Goal: Navigation & Orientation: Find specific page/section

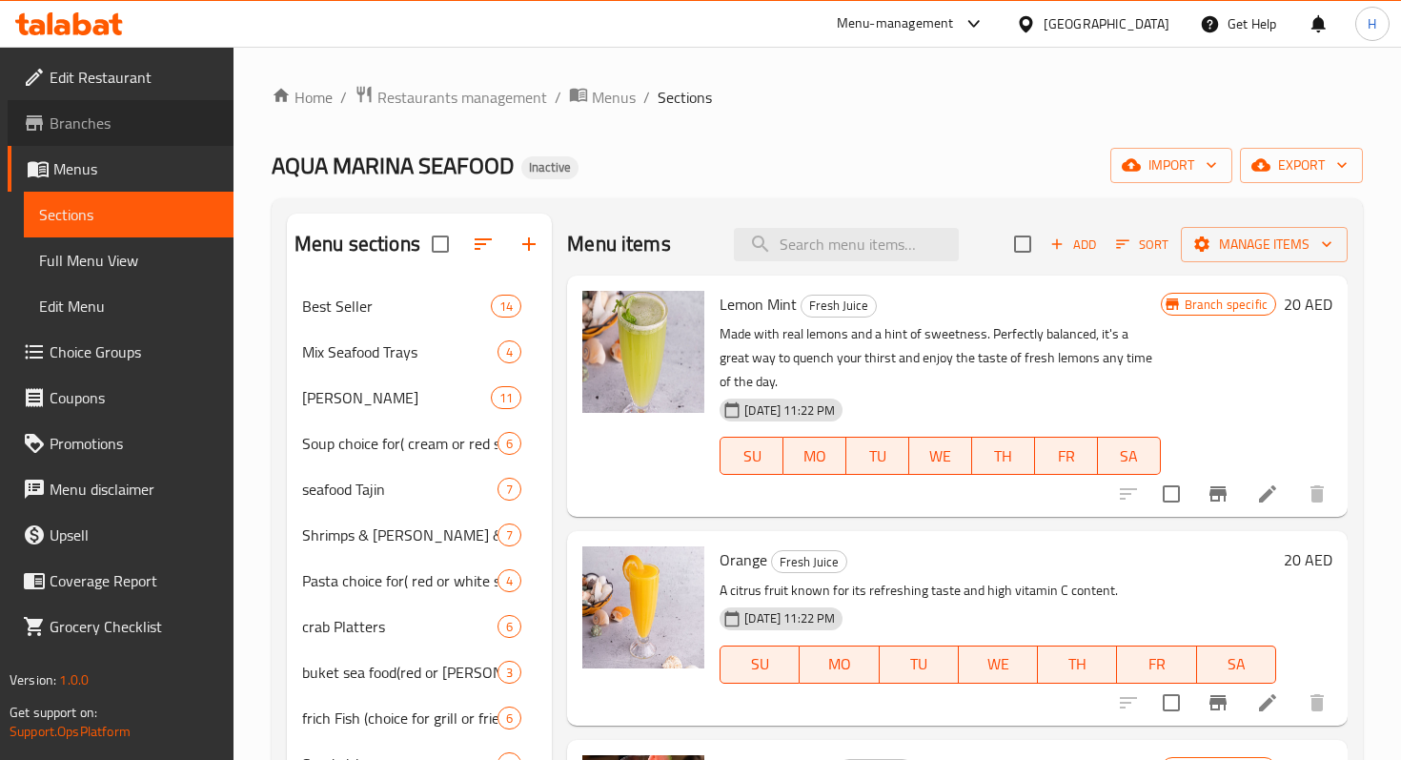
click at [94, 122] on span "Branches" at bounding box center [134, 123] width 169 height 23
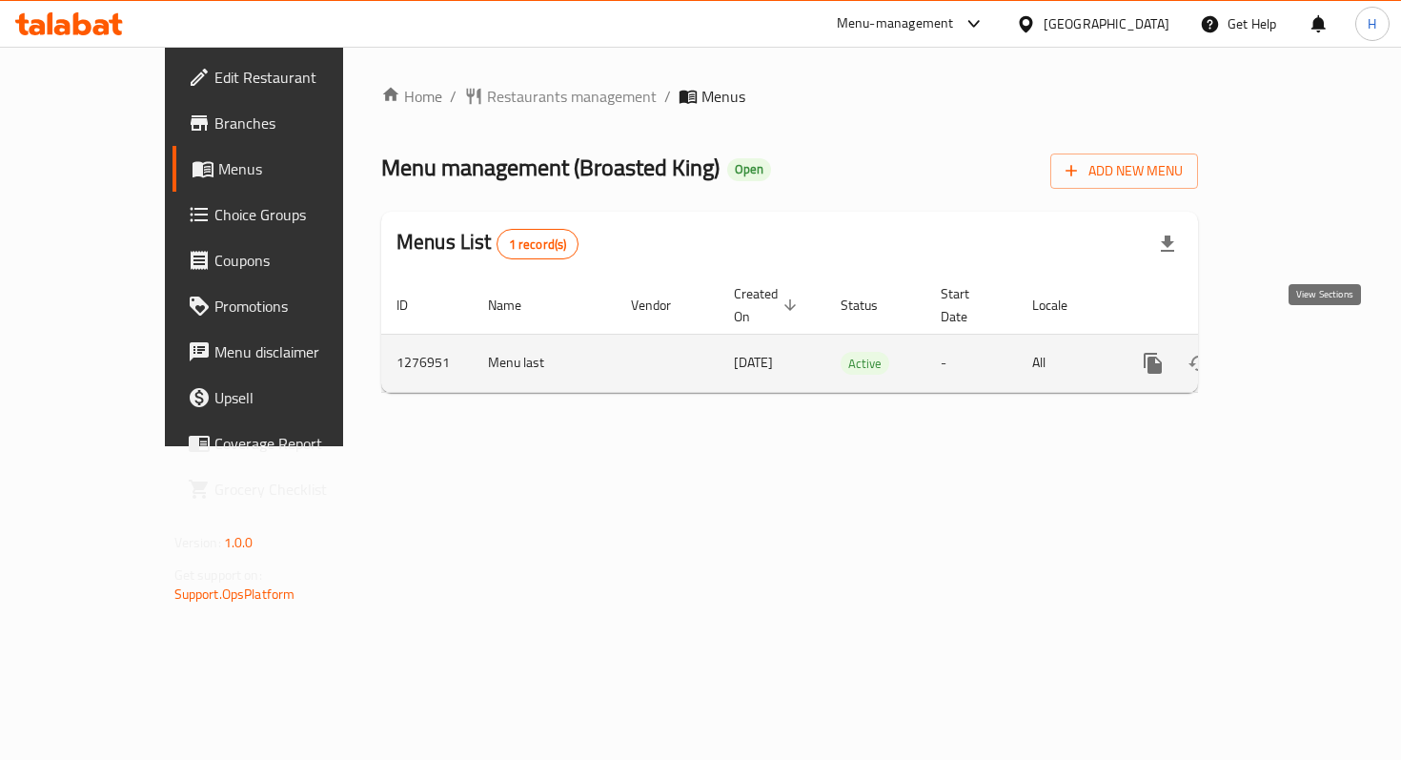
click at [1302, 352] on icon "enhanced table" at bounding box center [1290, 363] width 23 height 23
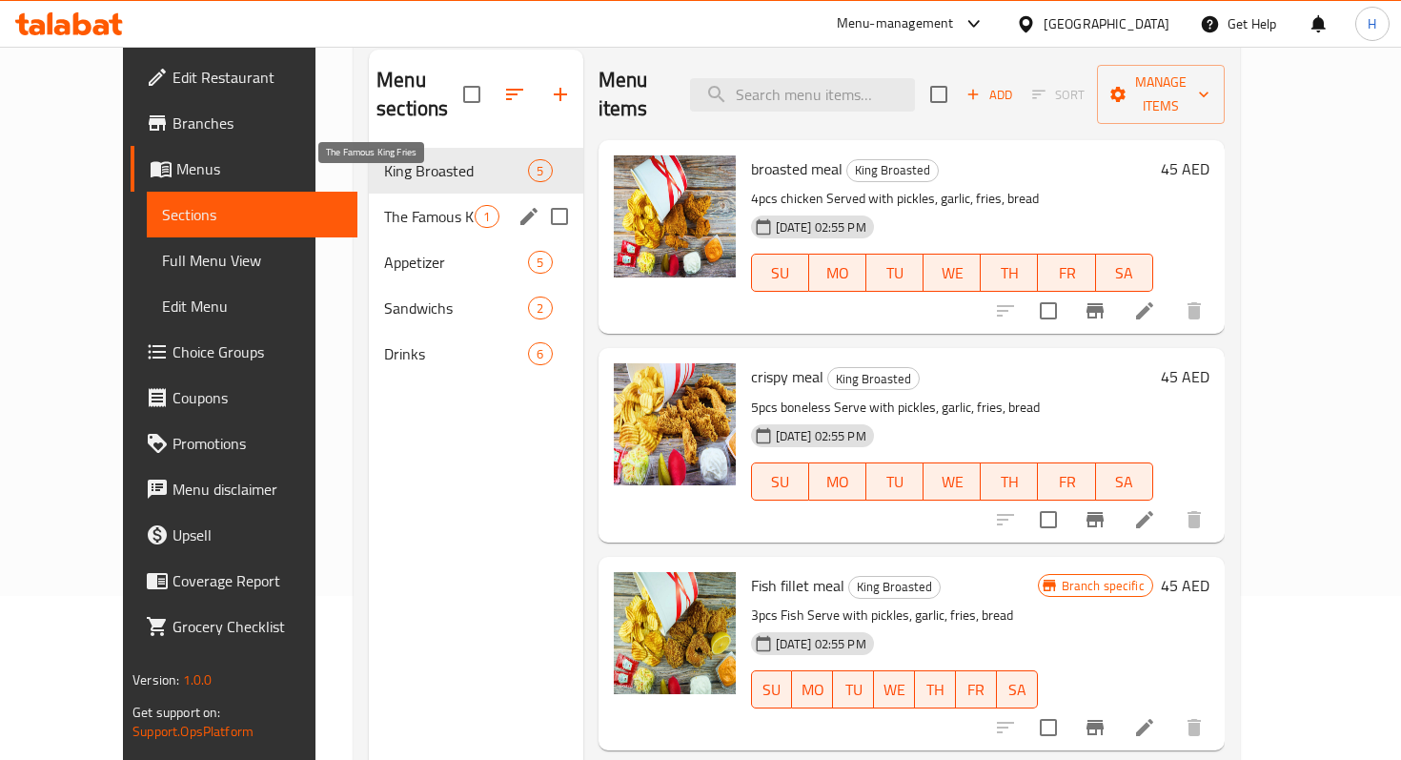
scroll to position [163, 0]
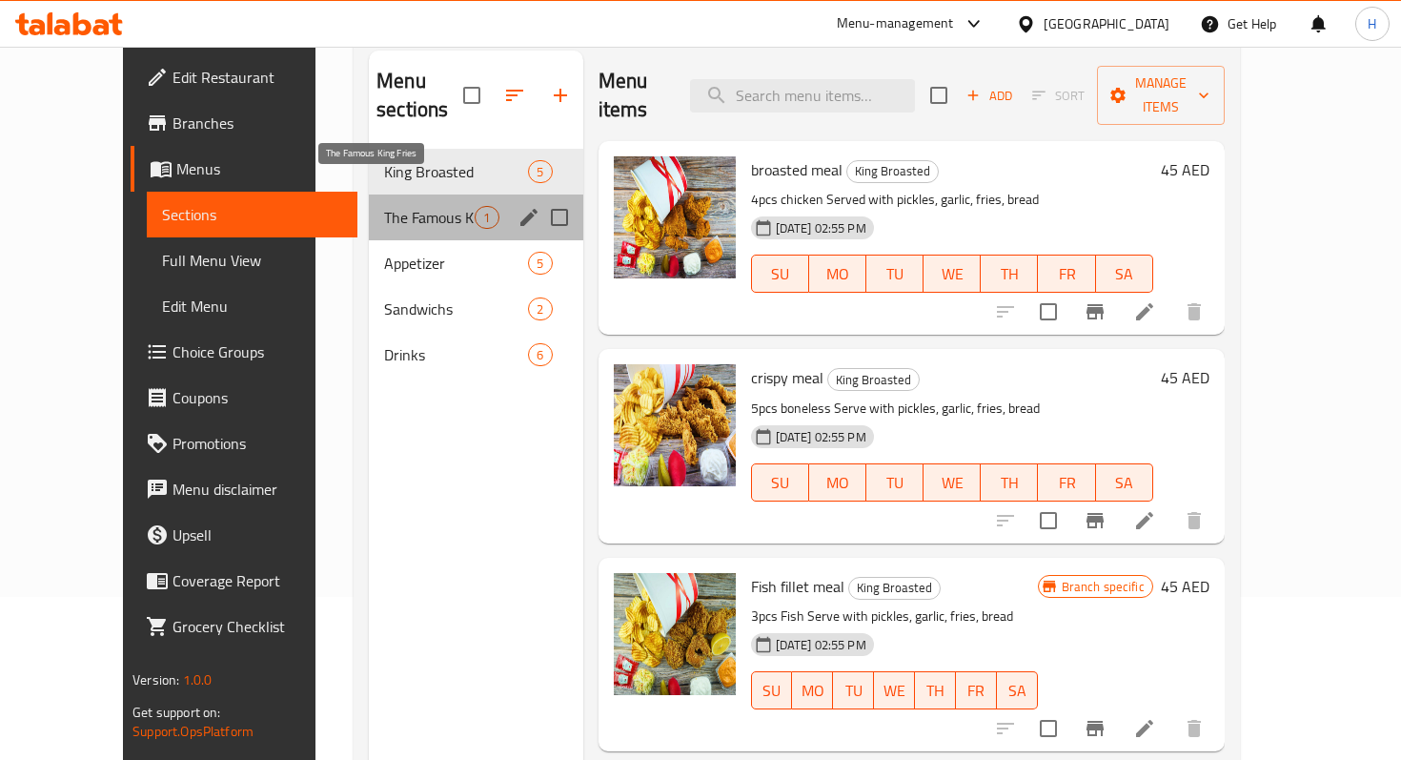
click at [384, 206] on span "The Famous King Fries" at bounding box center [429, 217] width 91 height 23
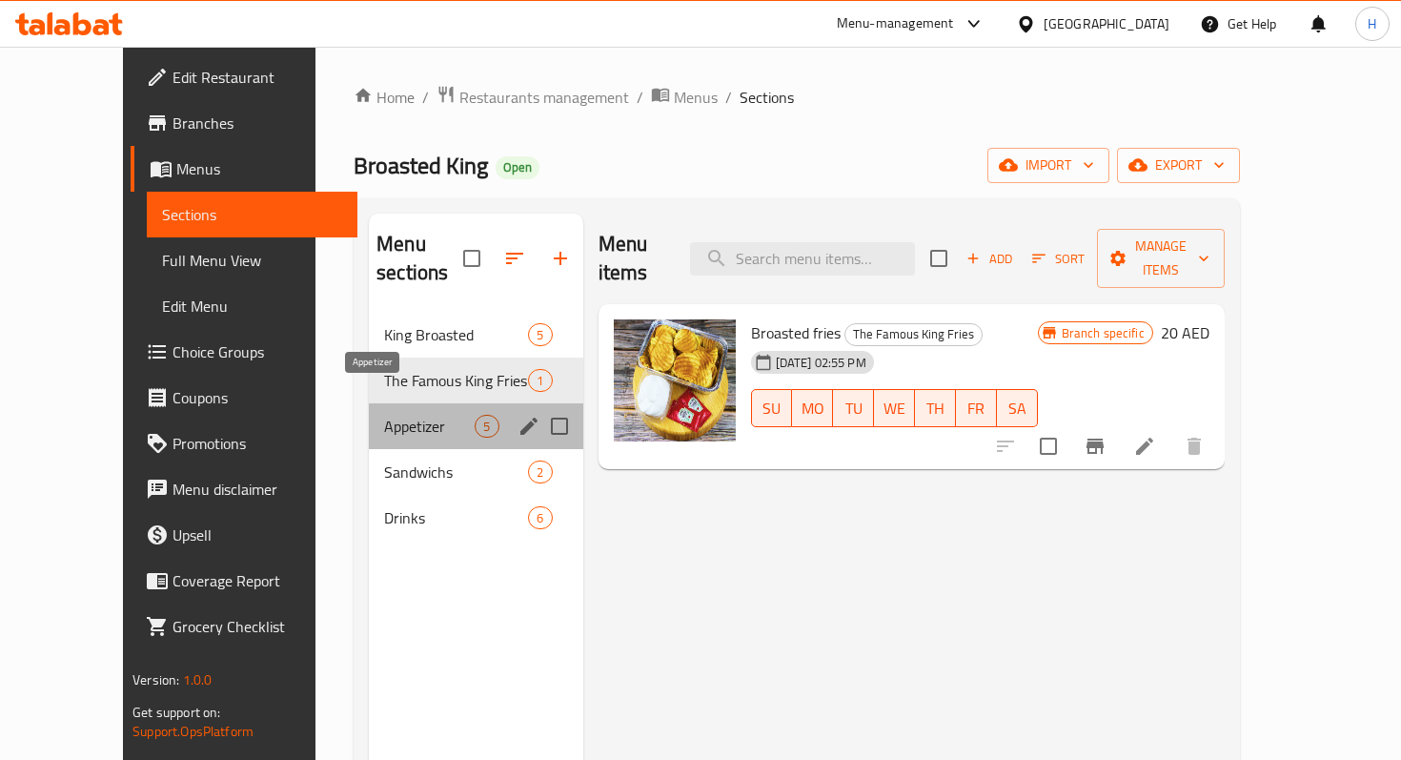
click at [384, 415] on span "Appetizer" at bounding box center [429, 426] width 91 height 23
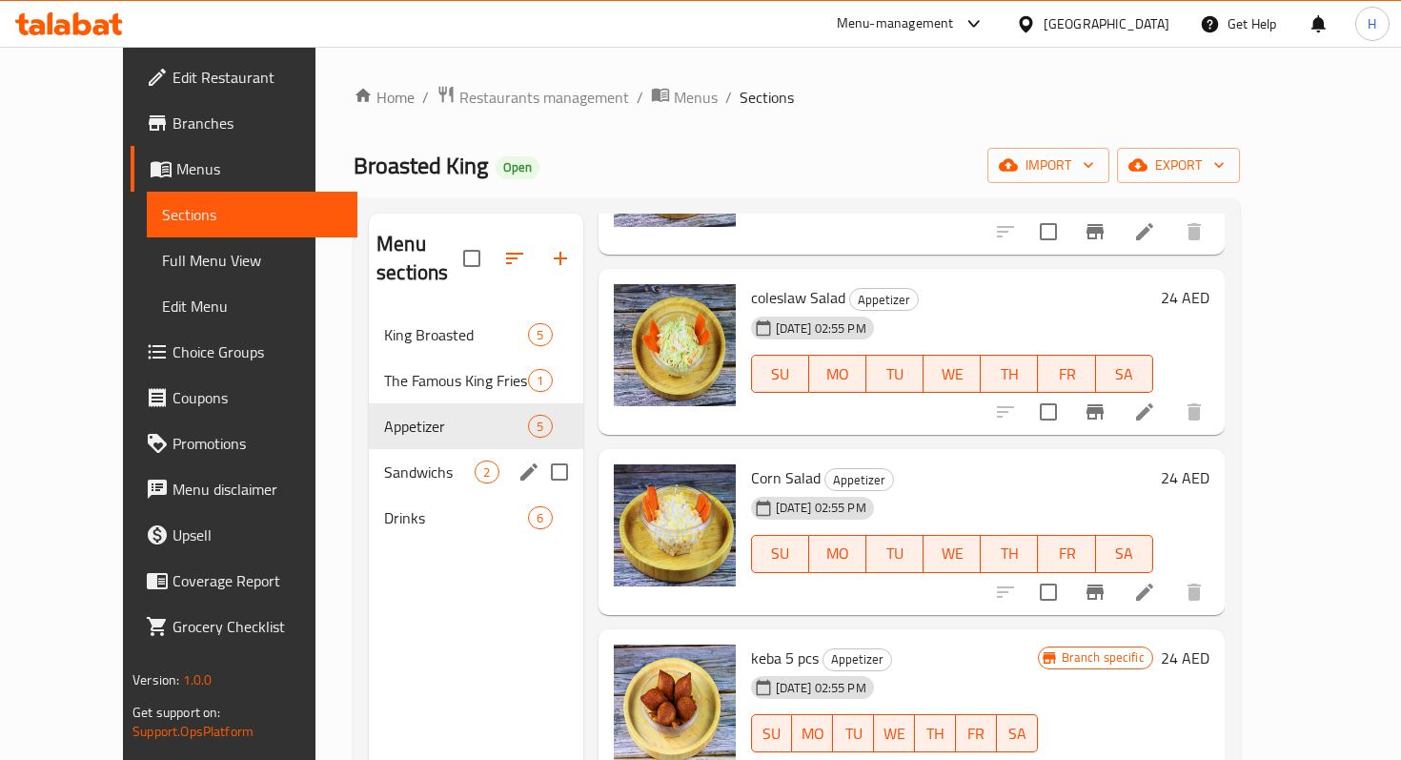
click at [380, 449] on div "Sandwichs 2" at bounding box center [476, 472] width 214 height 46
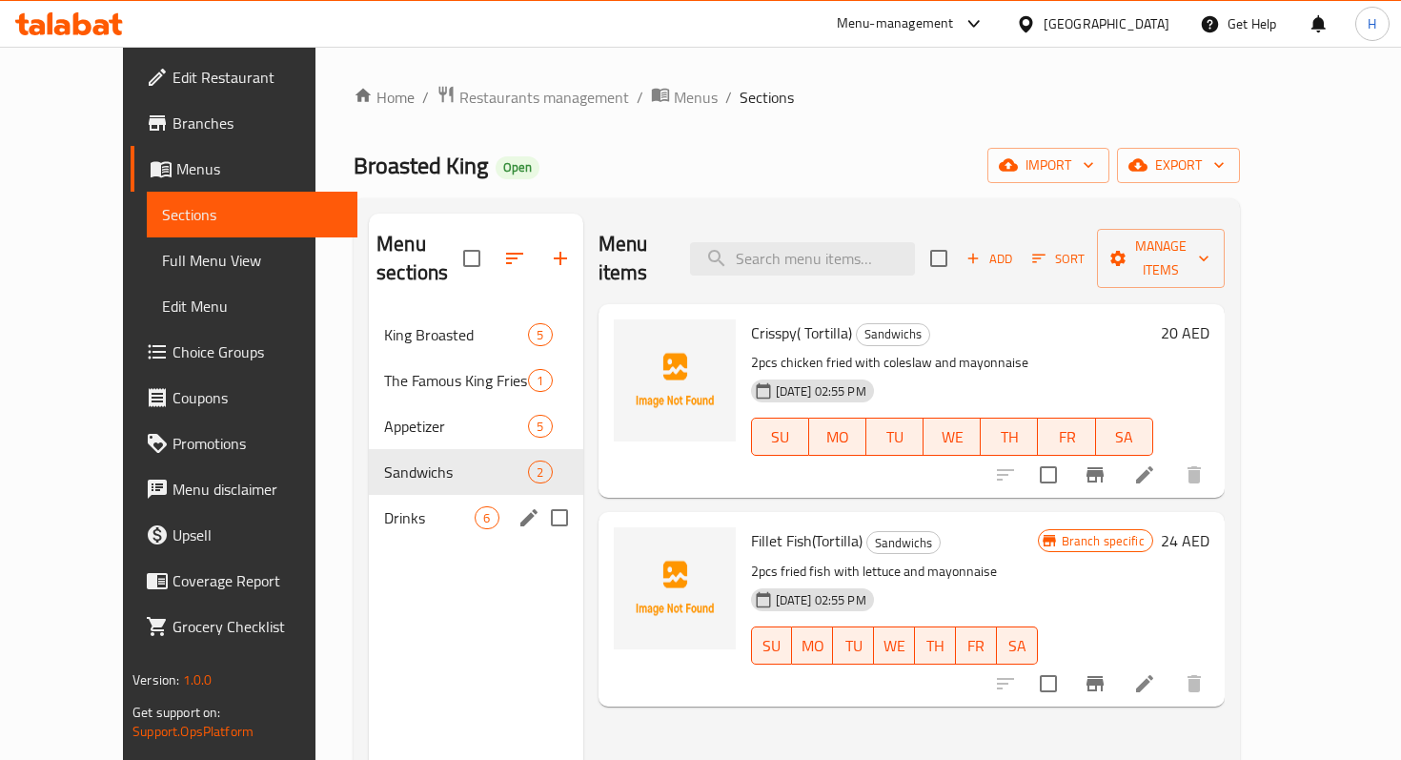
click at [387, 506] on div "Drinks 6" at bounding box center [476, 518] width 214 height 46
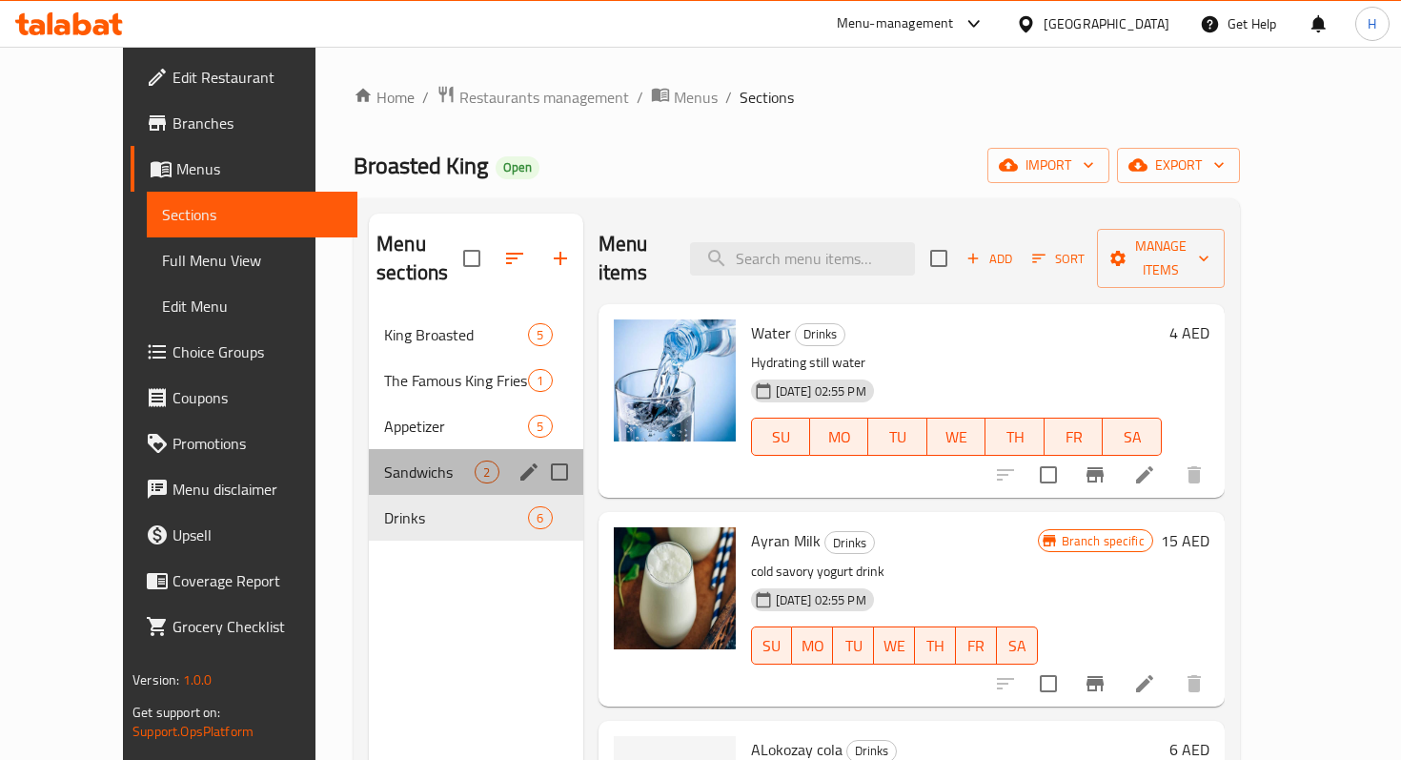
click at [376, 458] on div "Sandwichs 2" at bounding box center [476, 472] width 214 height 46
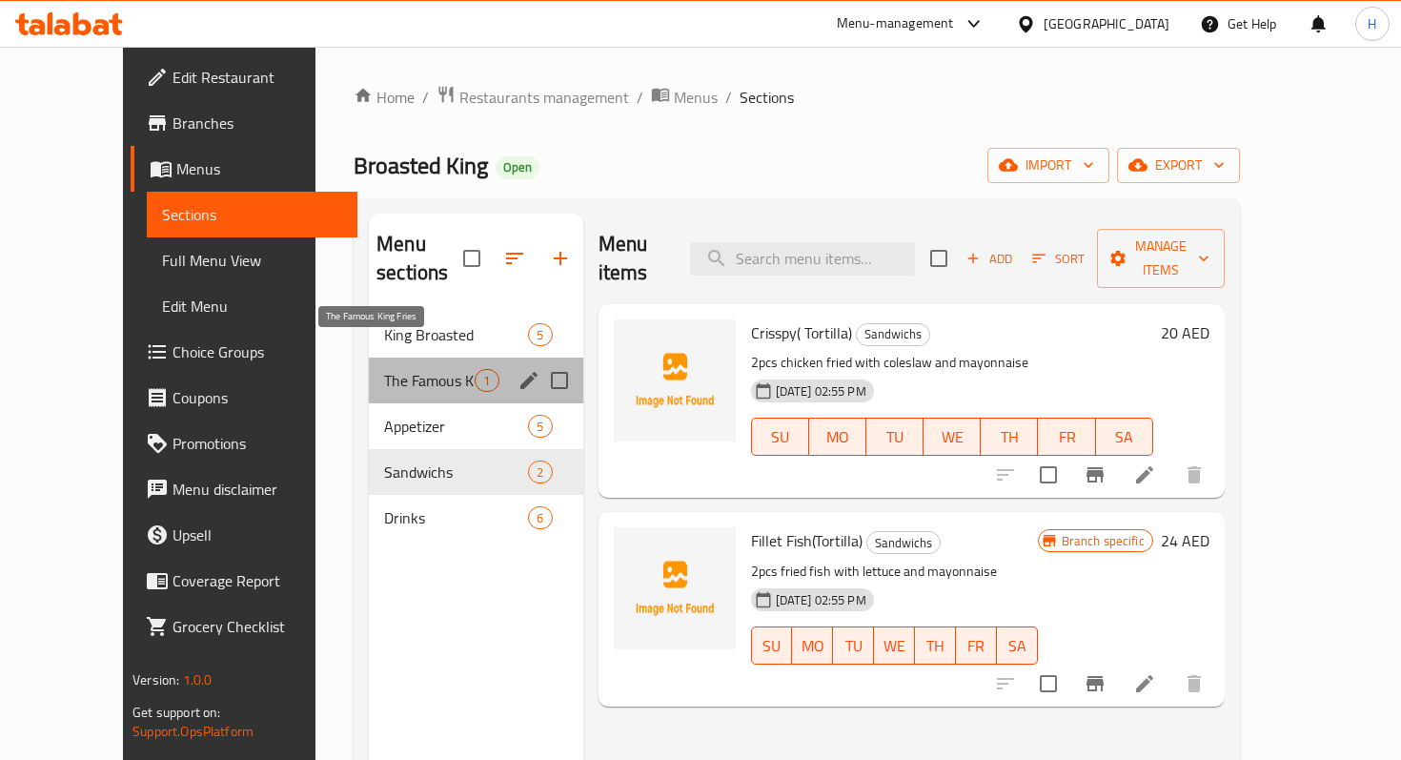
click at [387, 369] on span "The Famous King Fries" at bounding box center [429, 380] width 91 height 23
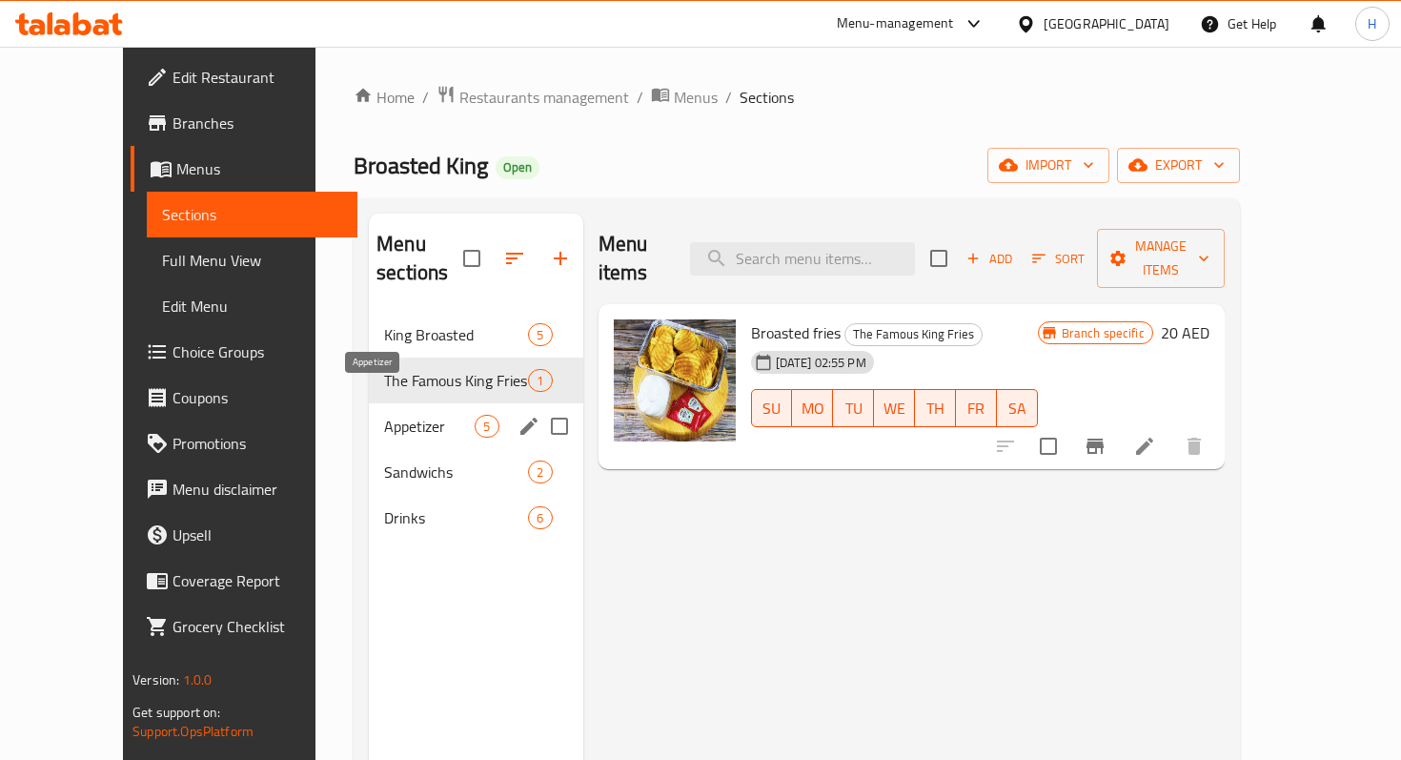
click at [384, 415] on span "Appetizer" at bounding box center [429, 426] width 91 height 23
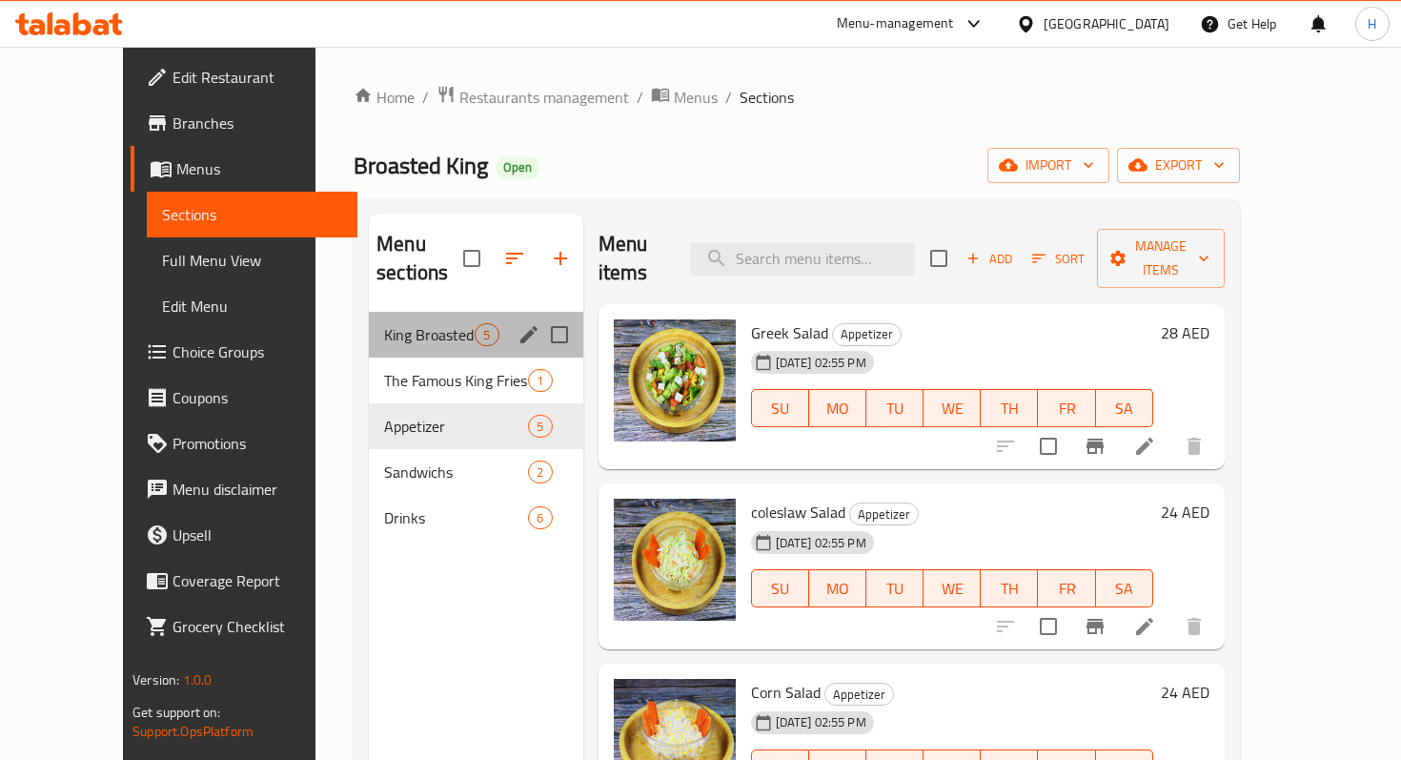
click at [369, 318] on div "King Broasted 5" at bounding box center [476, 335] width 214 height 46
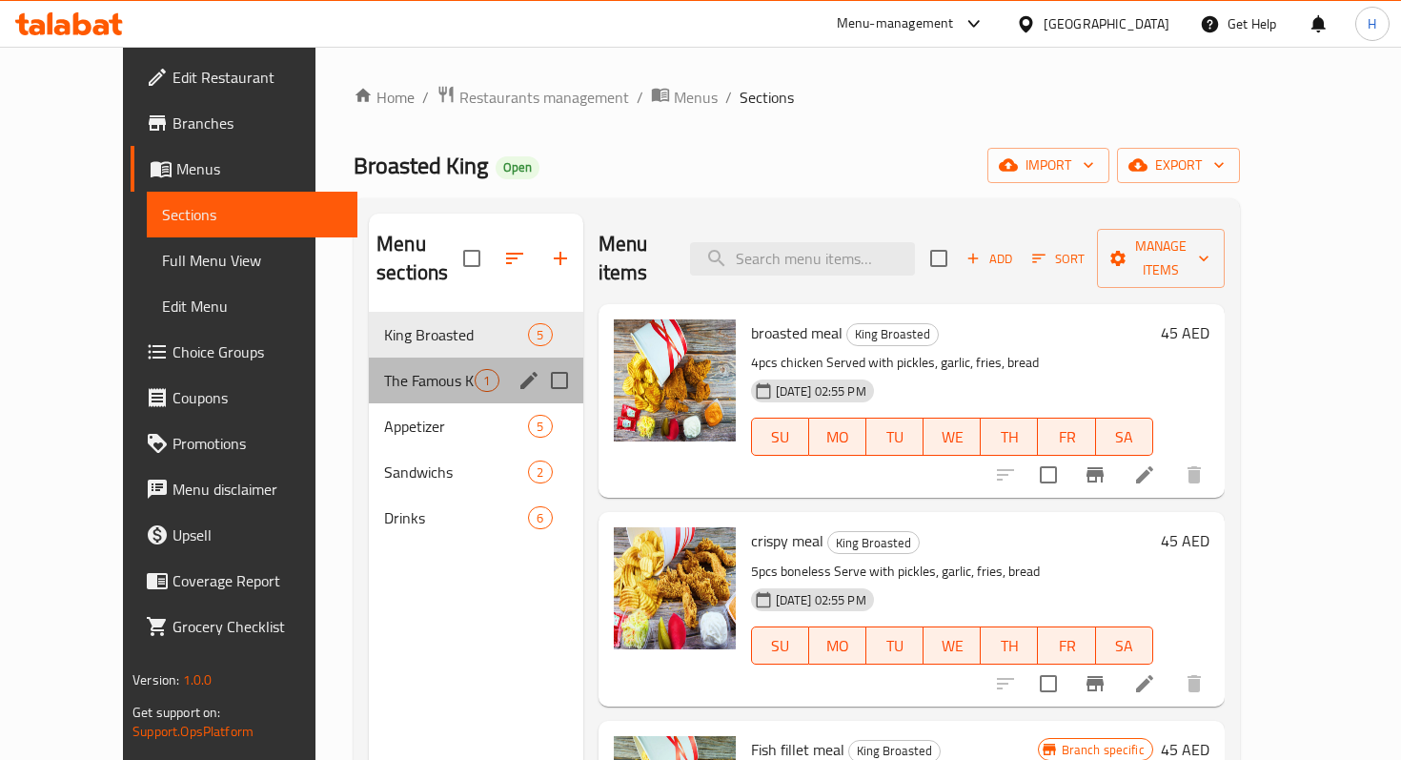
click at [369, 365] on div "The Famous King Fries 1" at bounding box center [476, 380] width 214 height 46
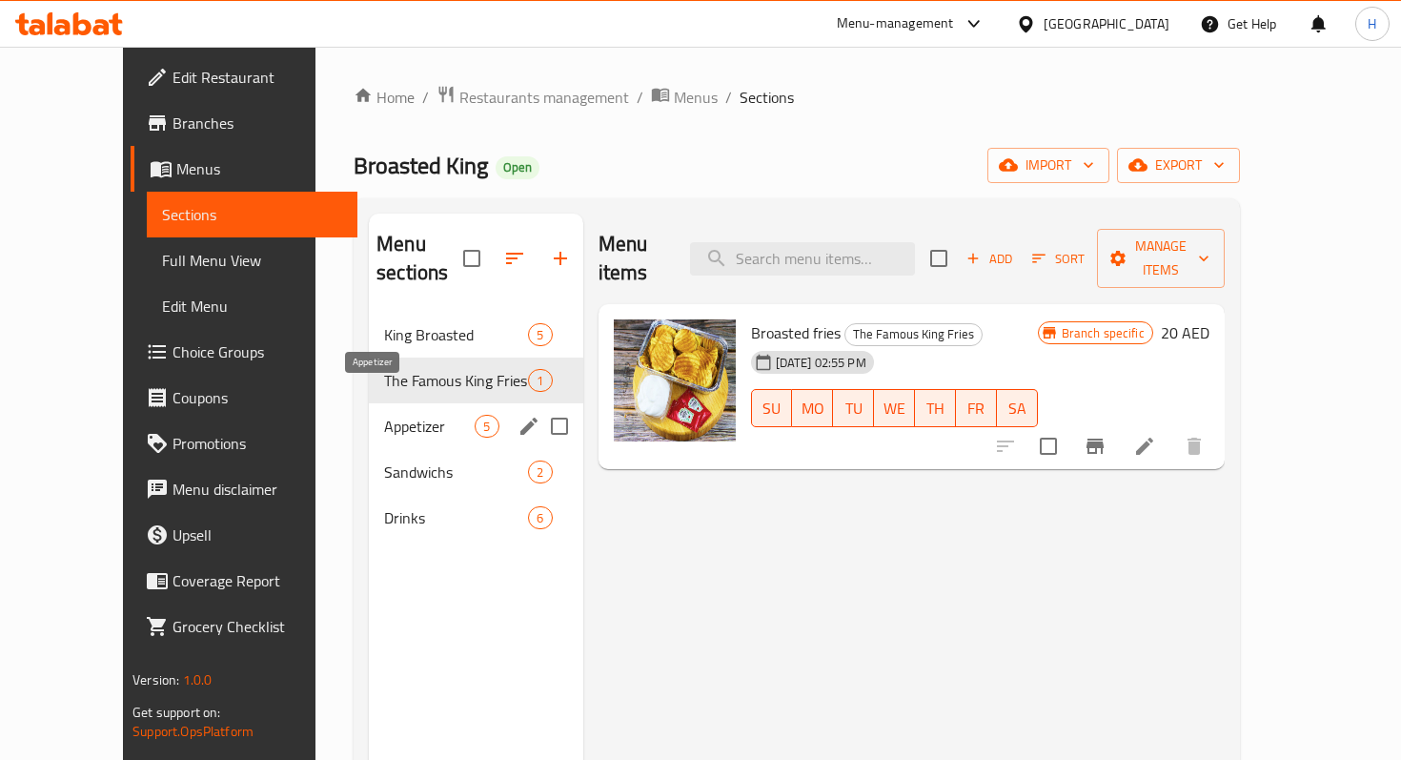
click at [384, 415] on span "Appetizer" at bounding box center [429, 426] width 91 height 23
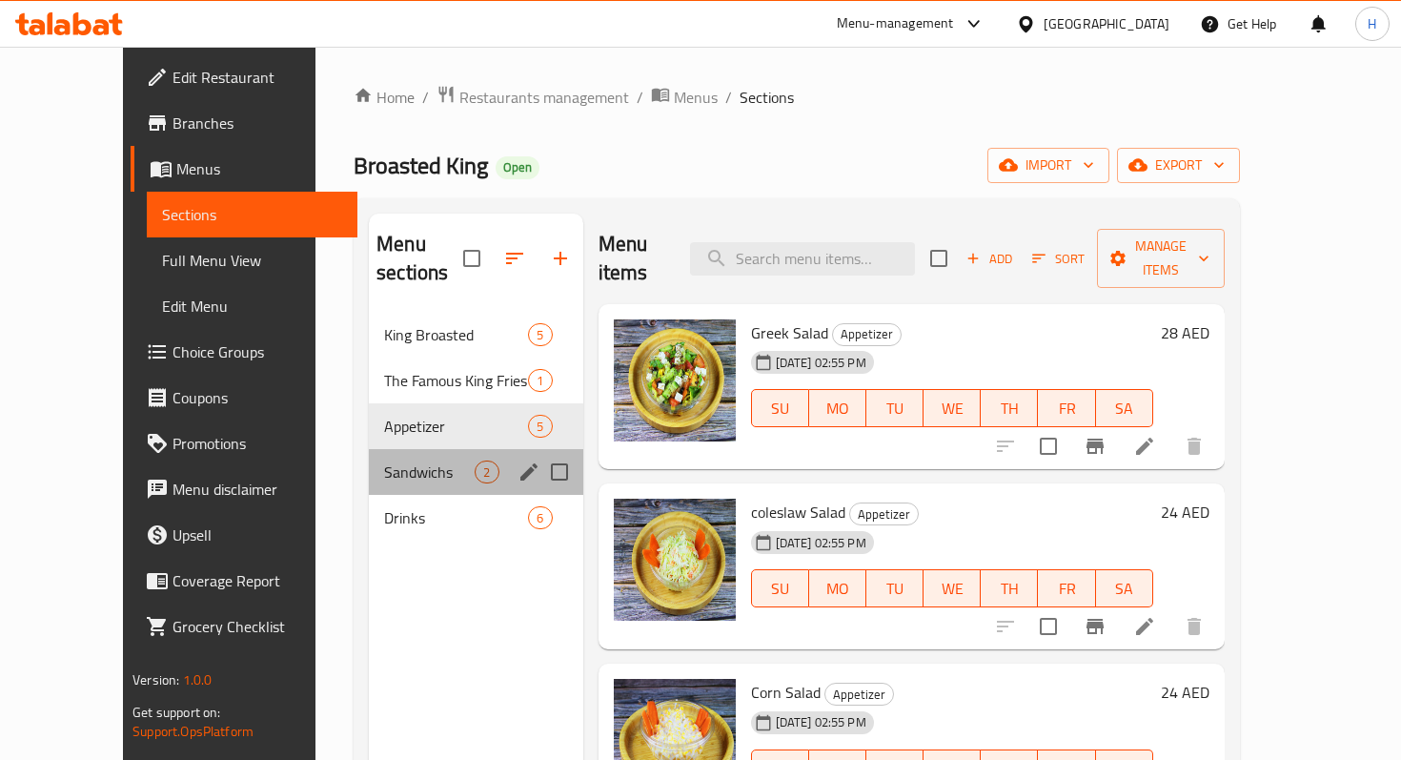
click at [369, 463] on div "Sandwichs 2" at bounding box center [476, 472] width 214 height 46
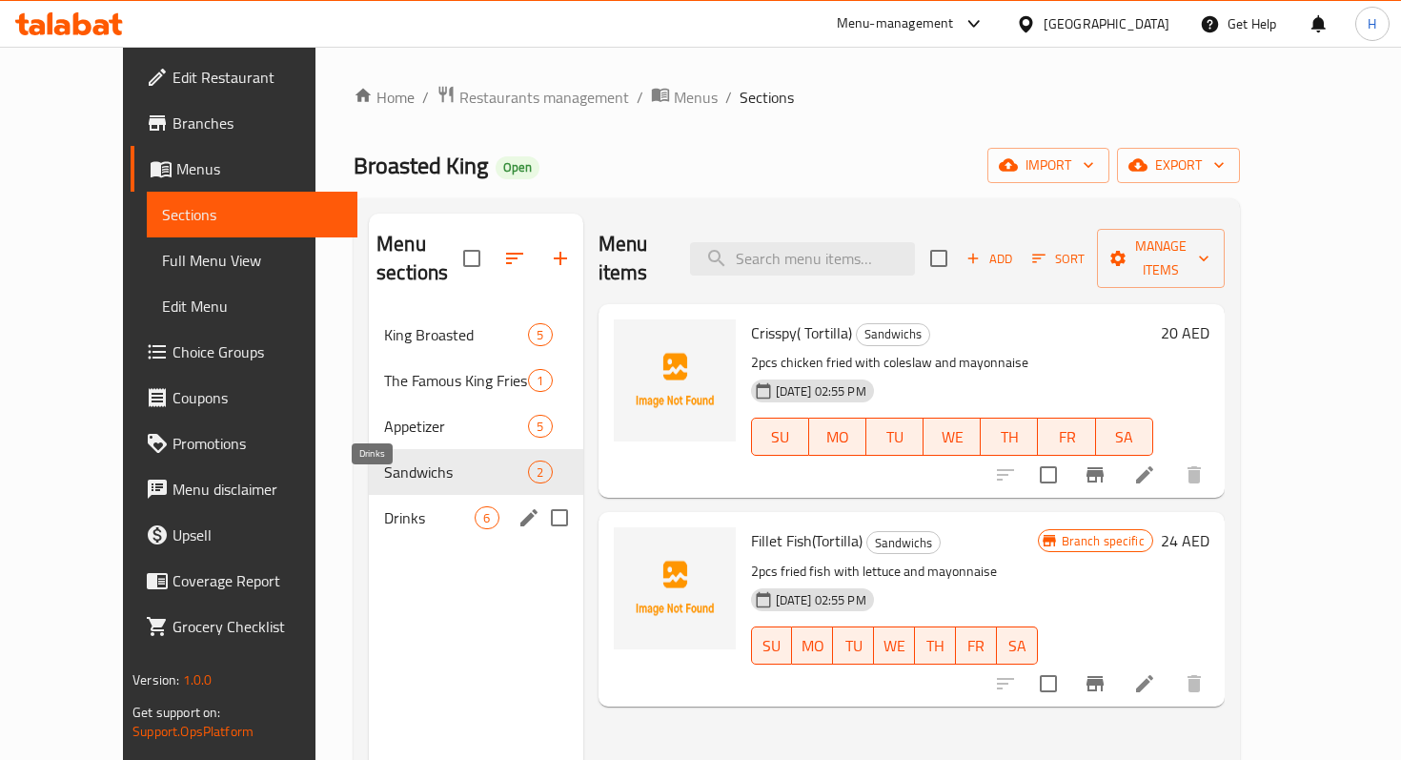
click at [369, 500] on div "Drinks 6" at bounding box center [476, 518] width 214 height 46
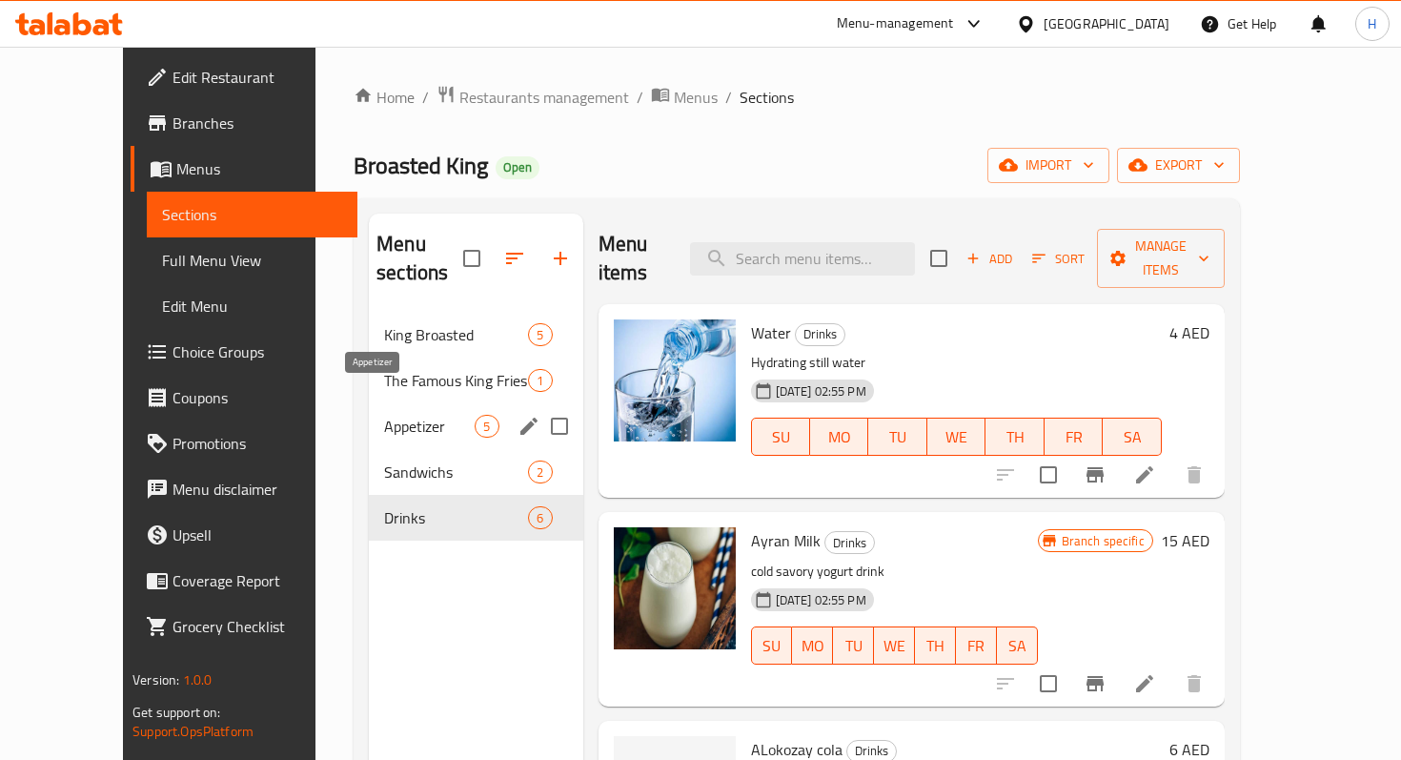
click at [384, 415] on span "Appetizer" at bounding box center [429, 426] width 91 height 23
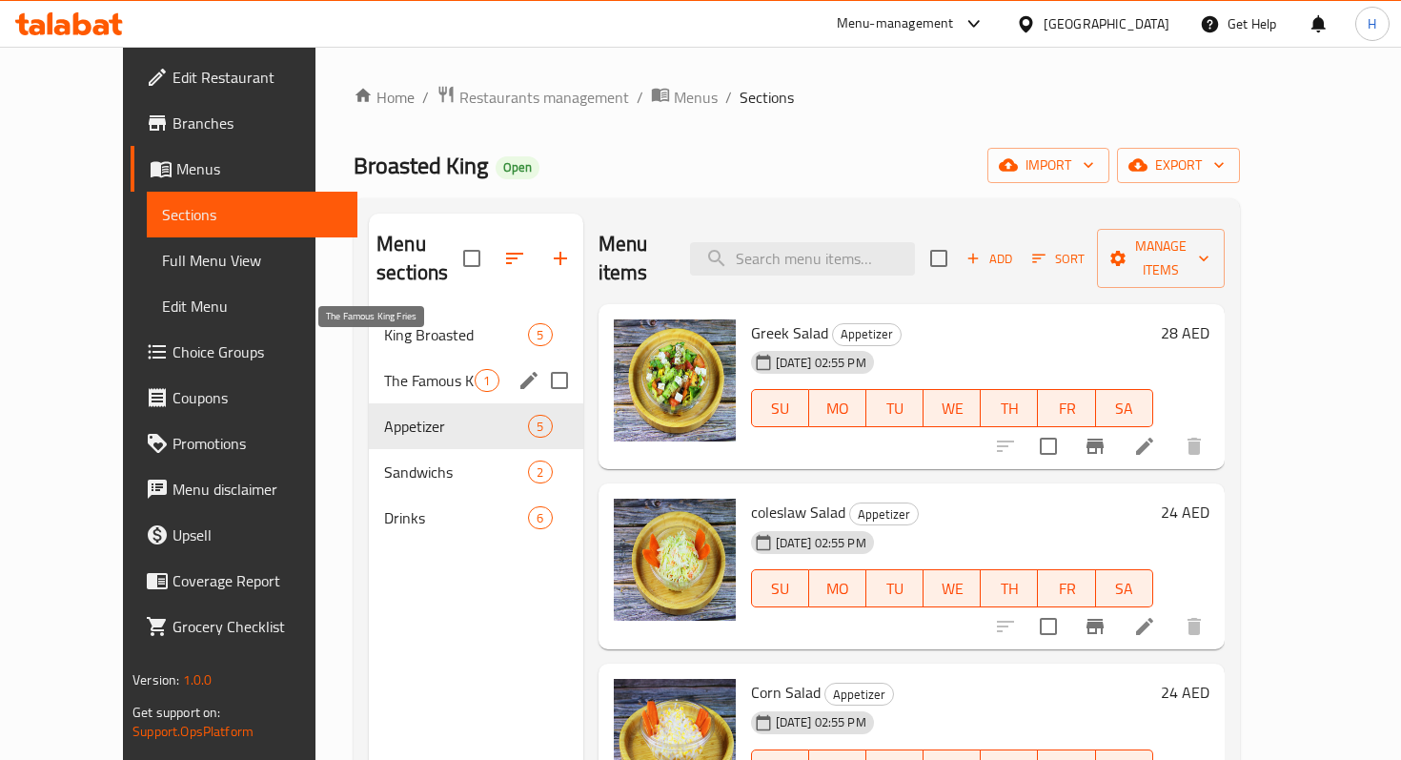
click at [409, 369] on span "The Famous King Fries" at bounding box center [429, 380] width 91 height 23
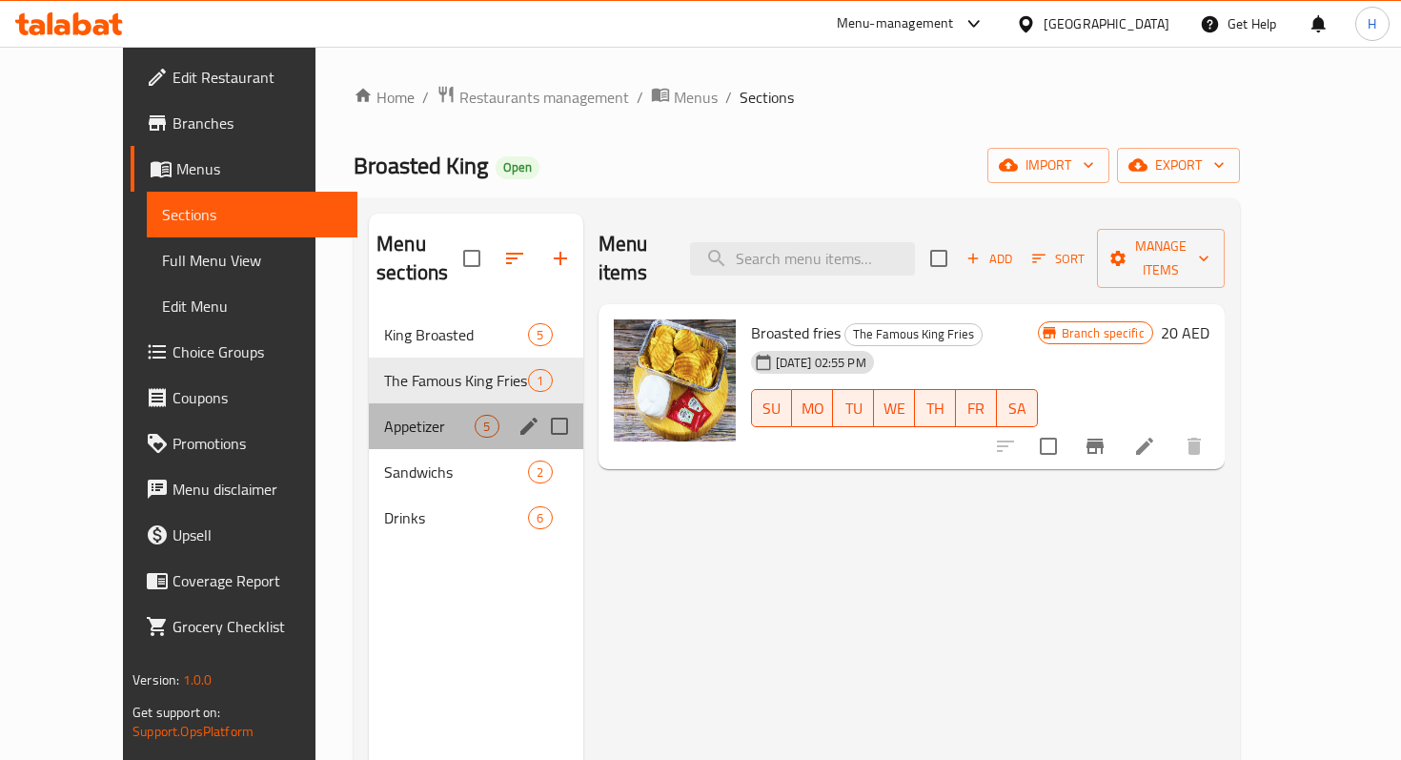
click at [403, 412] on div "Appetizer 5" at bounding box center [476, 426] width 214 height 46
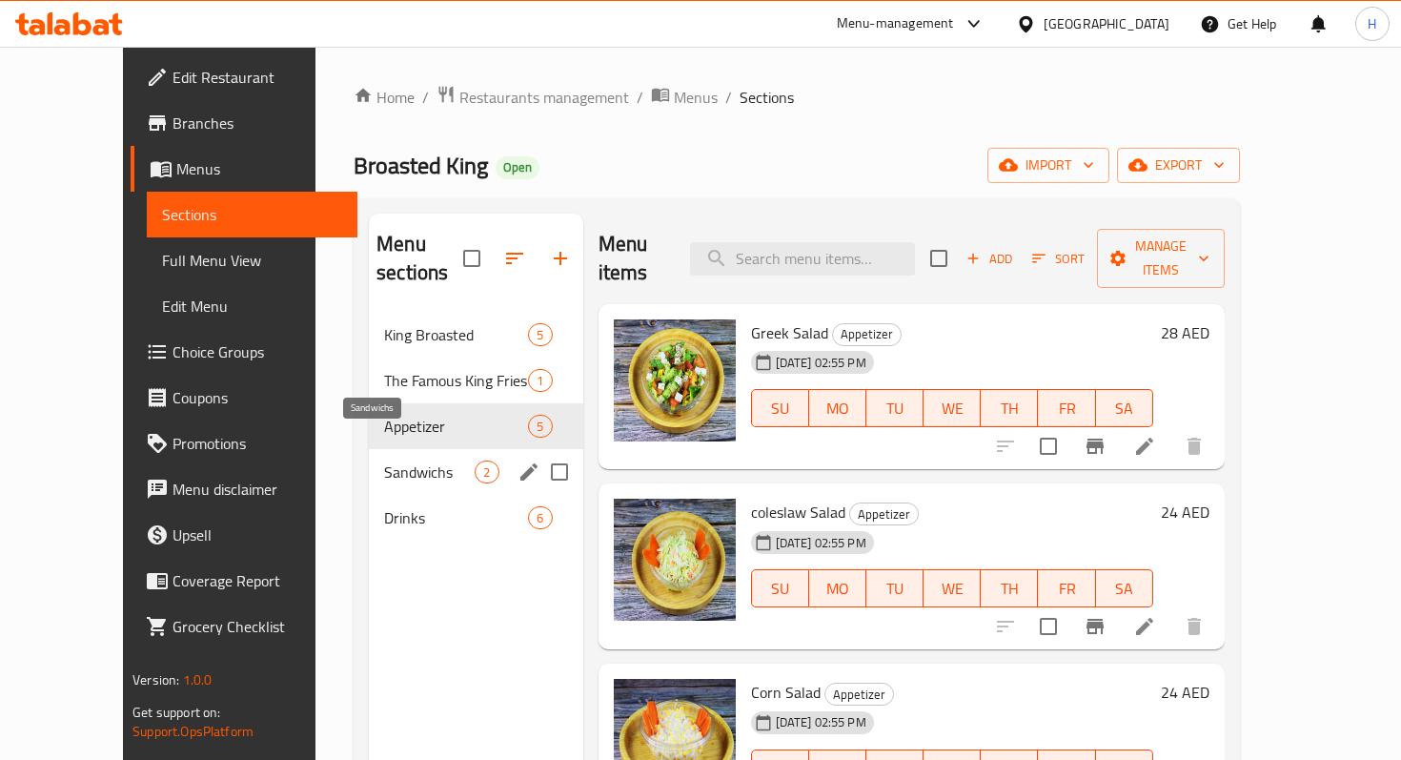
click at [384, 460] on span "Sandwichs" at bounding box center [429, 471] width 91 height 23
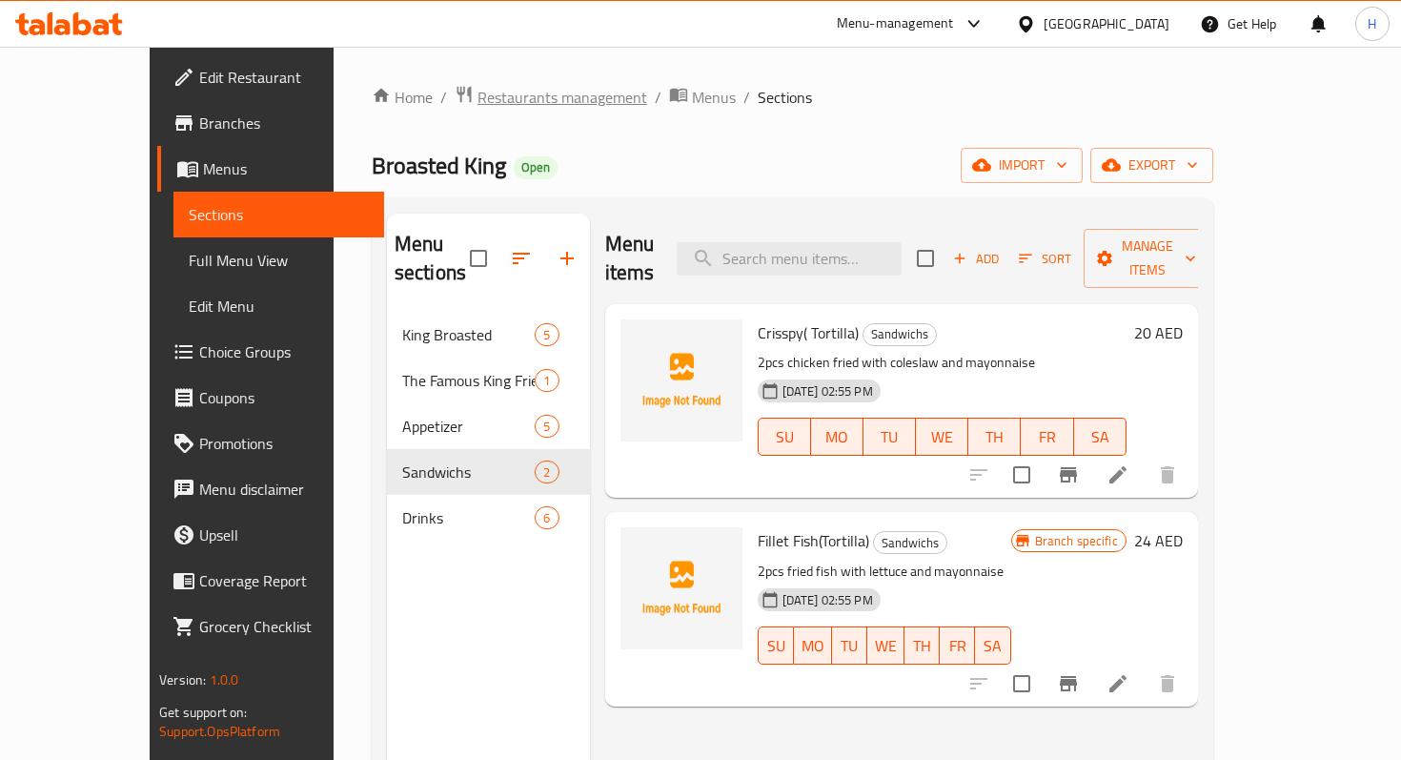
click at [478, 102] on span "Restaurants management" at bounding box center [563, 97] width 170 height 23
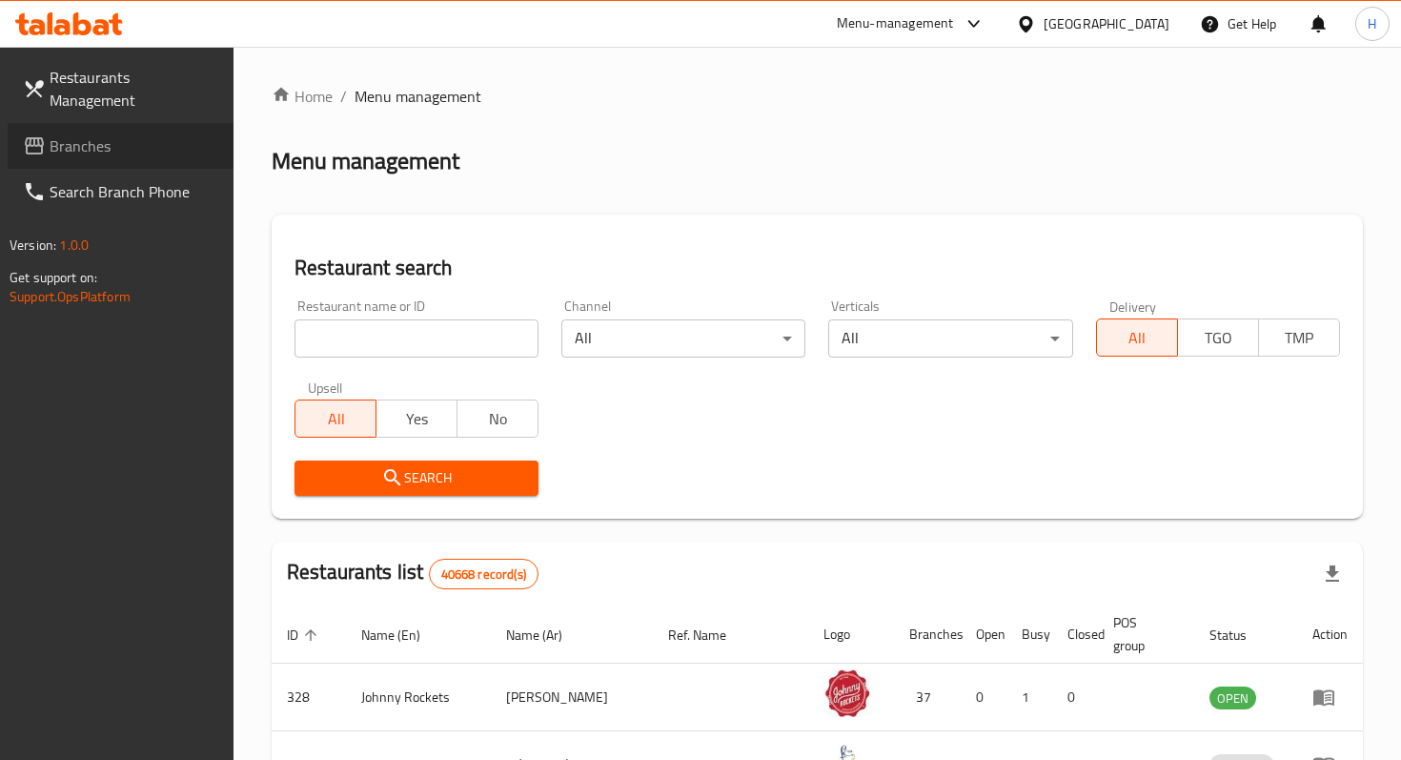
click at [130, 134] on span "Branches" at bounding box center [134, 145] width 169 height 23
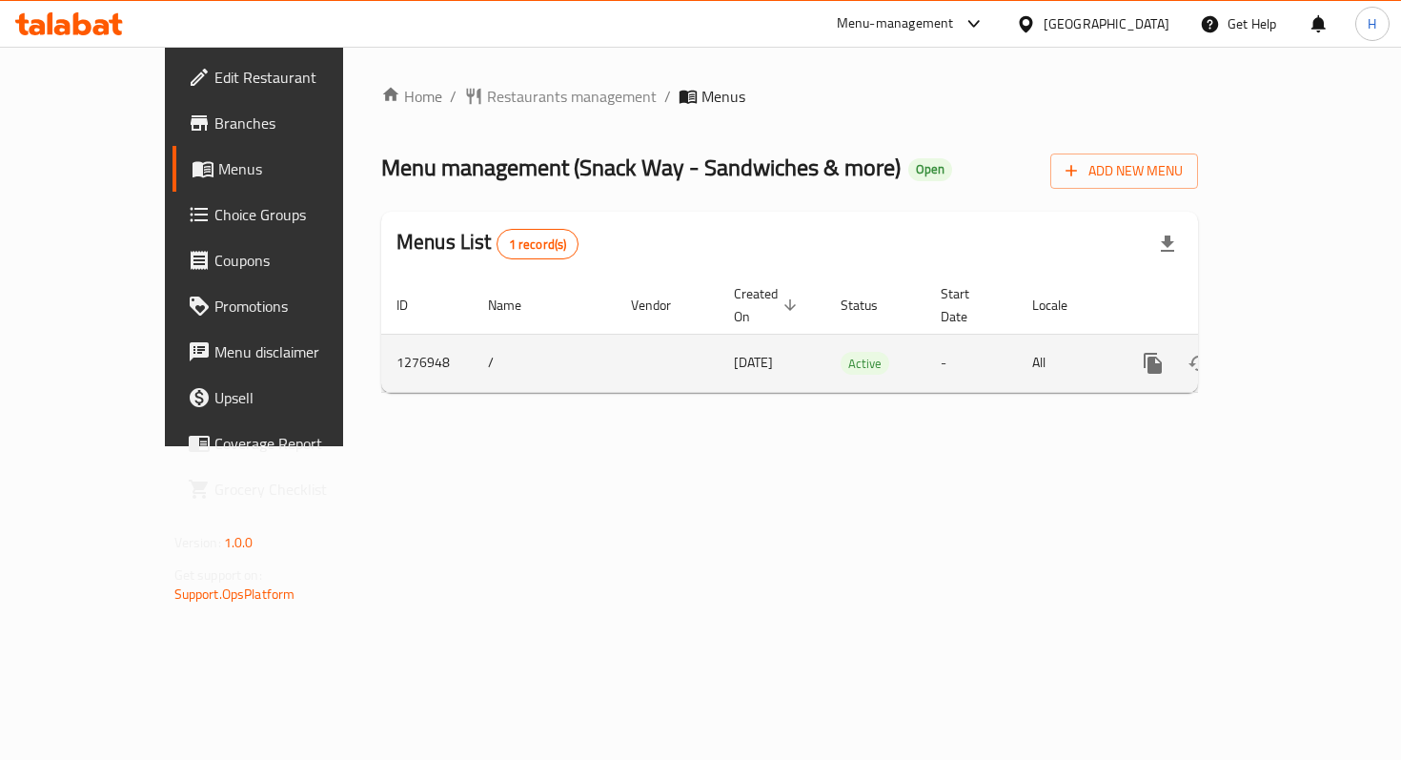
click at [1302, 352] on icon "enhanced table" at bounding box center [1290, 363] width 23 height 23
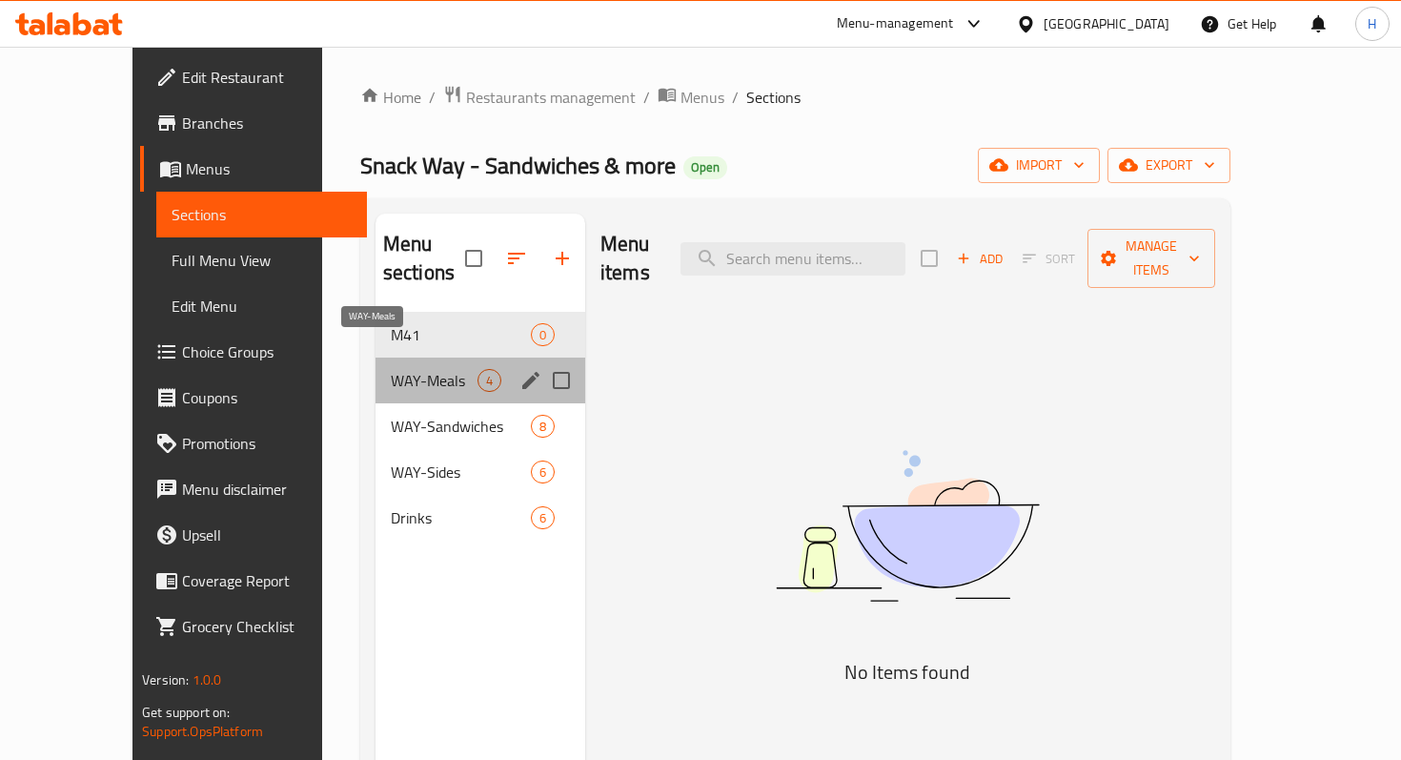
click at [391, 369] on span "WAY-Meals" at bounding box center [434, 380] width 87 height 23
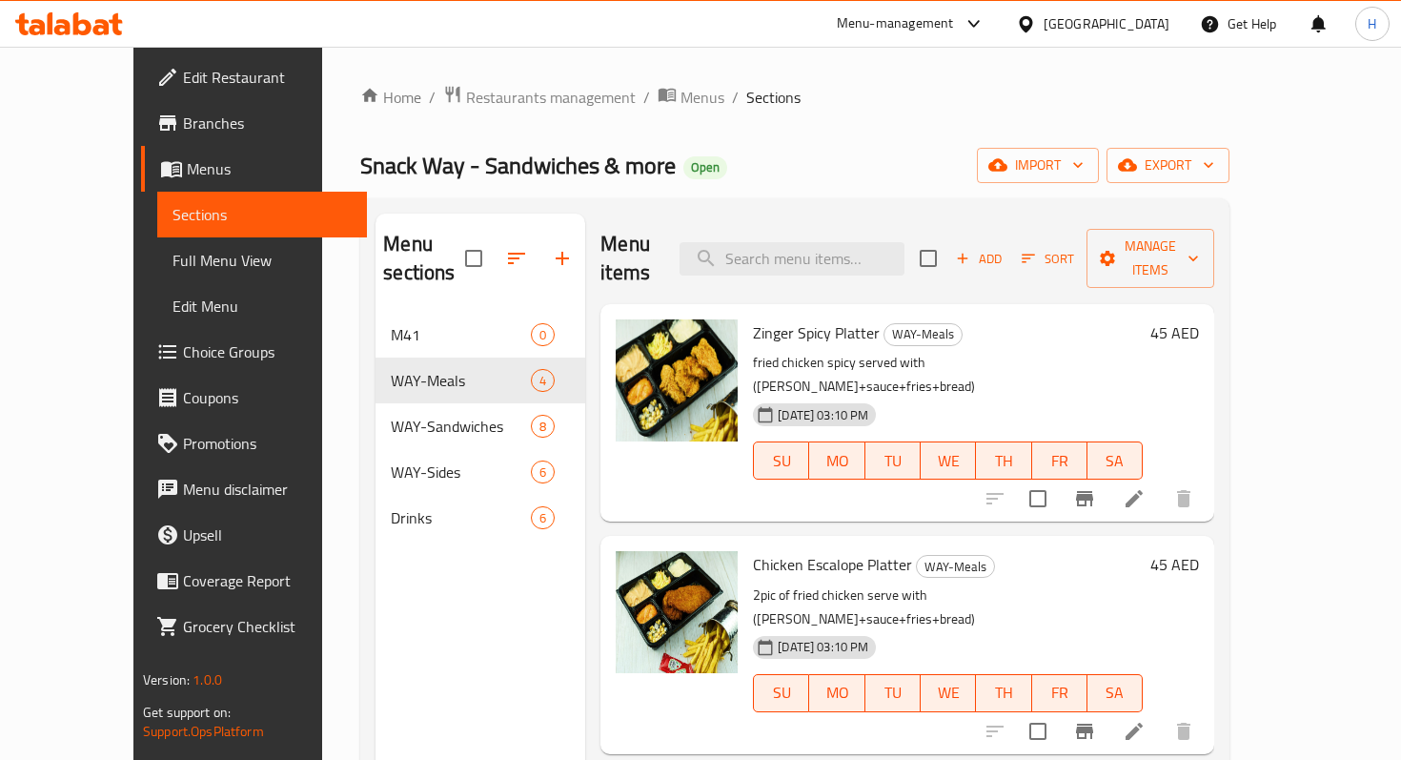
scroll to position [121, 0]
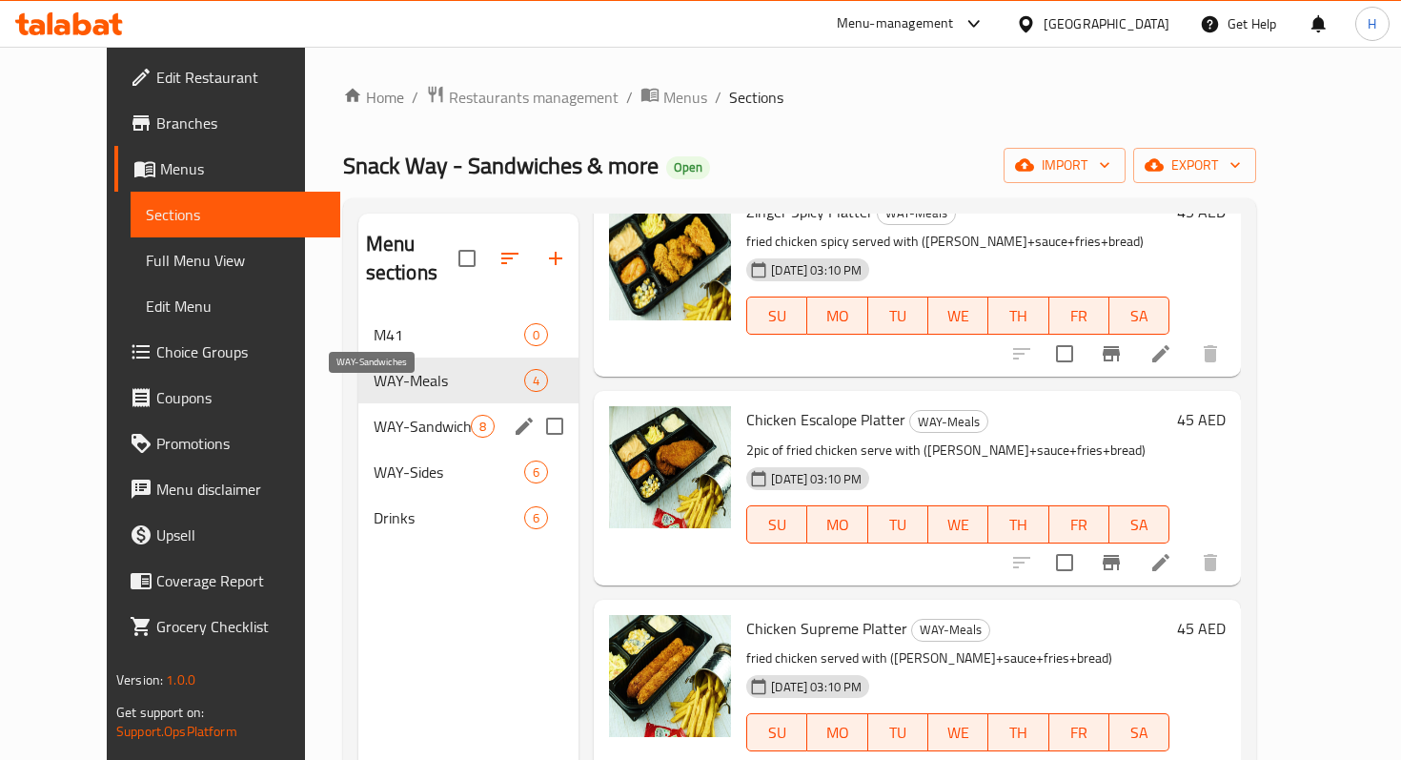
click at [374, 415] on span "WAY-Sandwiches" at bounding box center [422, 426] width 97 height 23
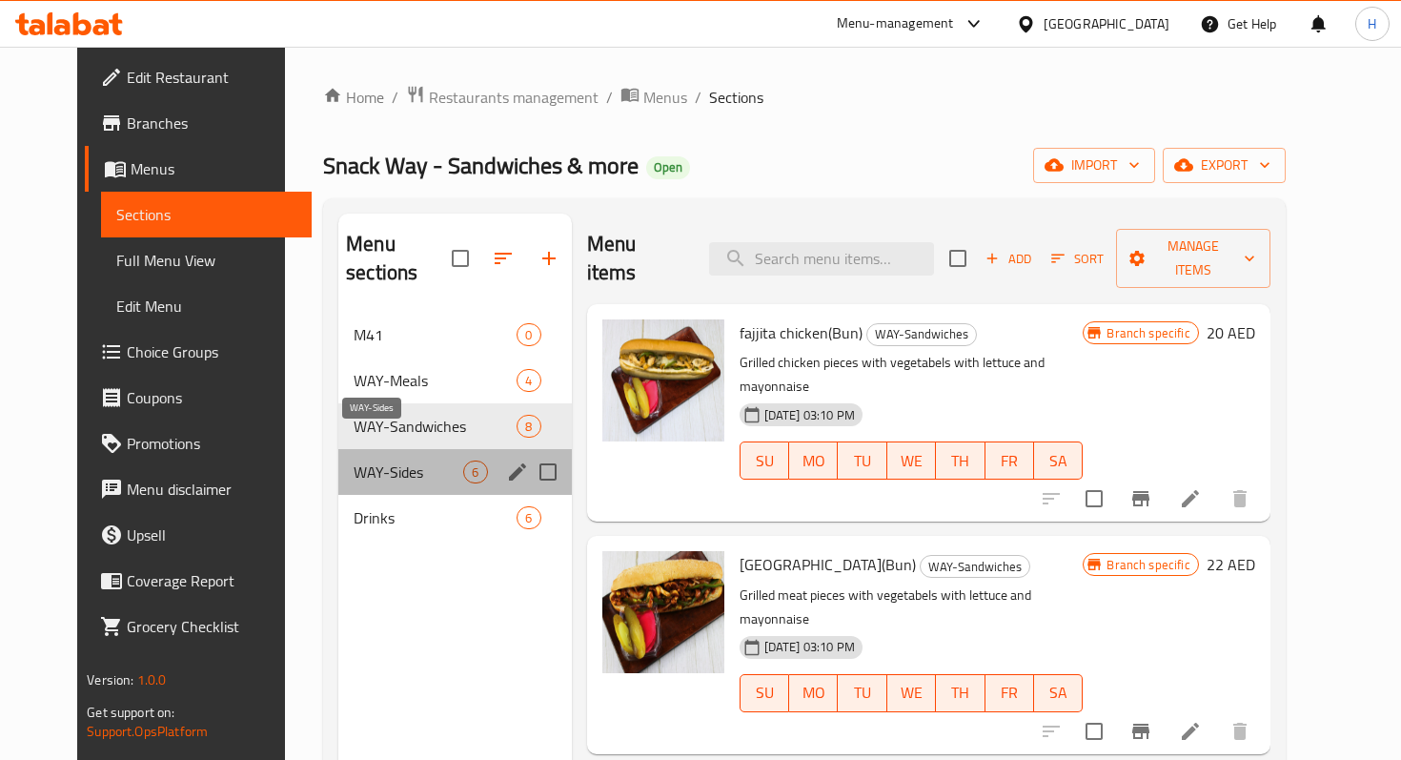
click at [371, 460] on span "WAY-Sides" at bounding box center [409, 471] width 110 height 23
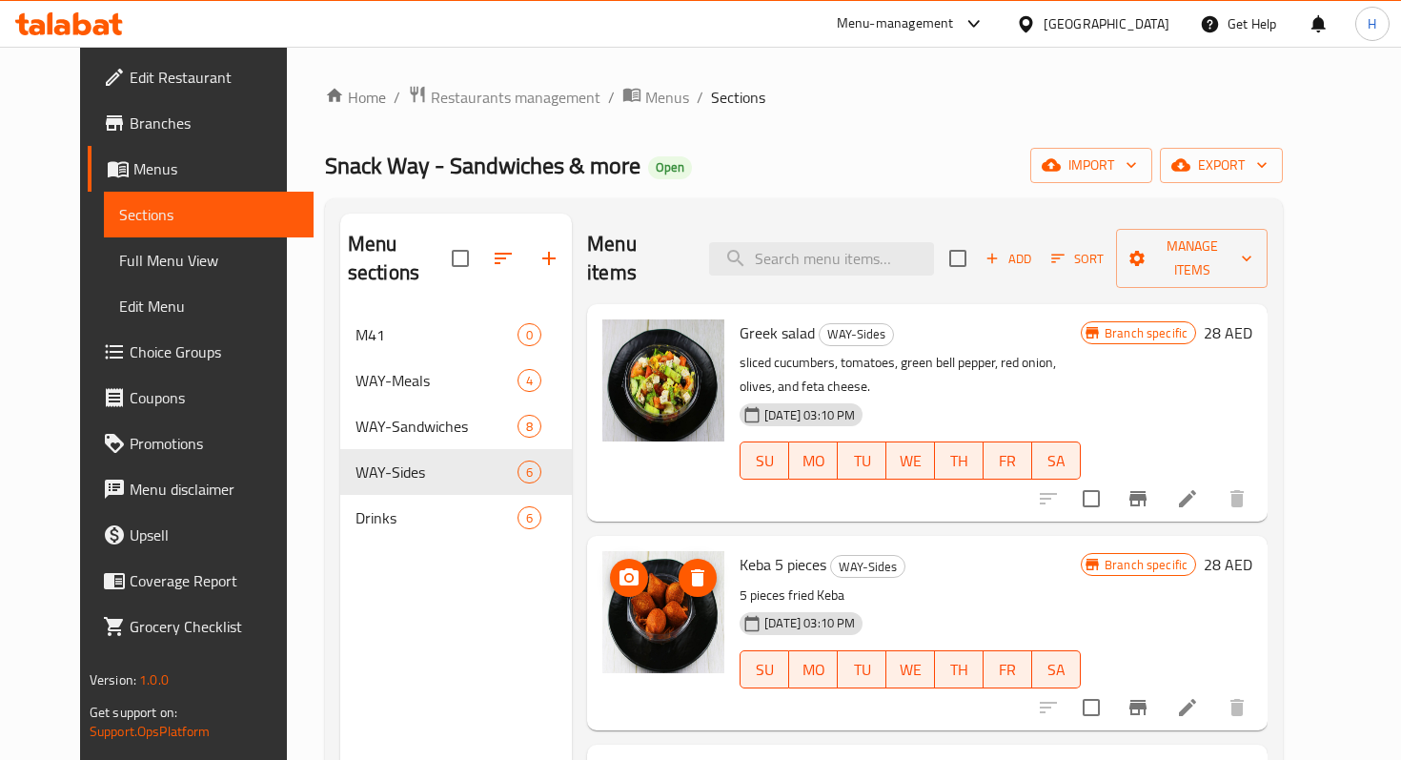
scroll to position [584, 0]
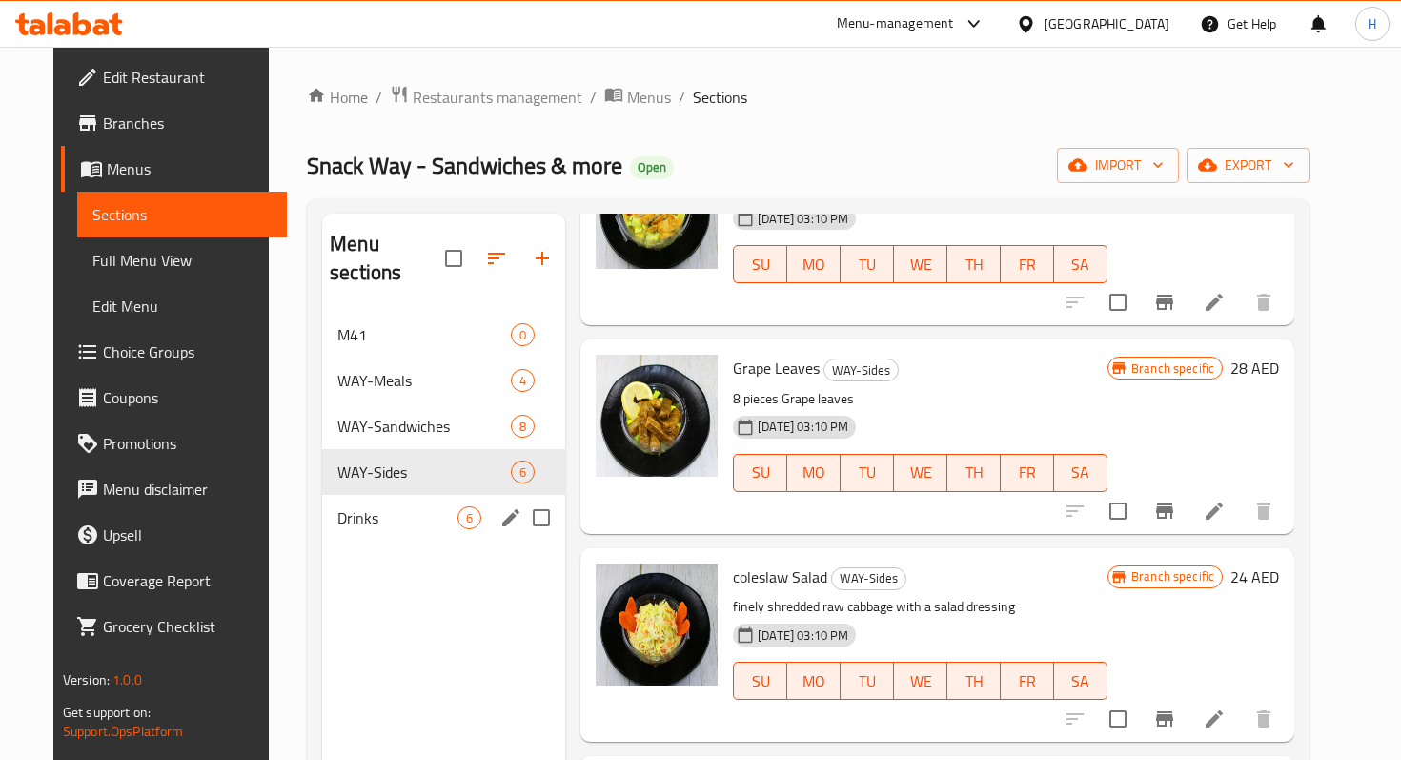
click at [372, 501] on div "Drinks 6" at bounding box center [443, 518] width 243 height 46
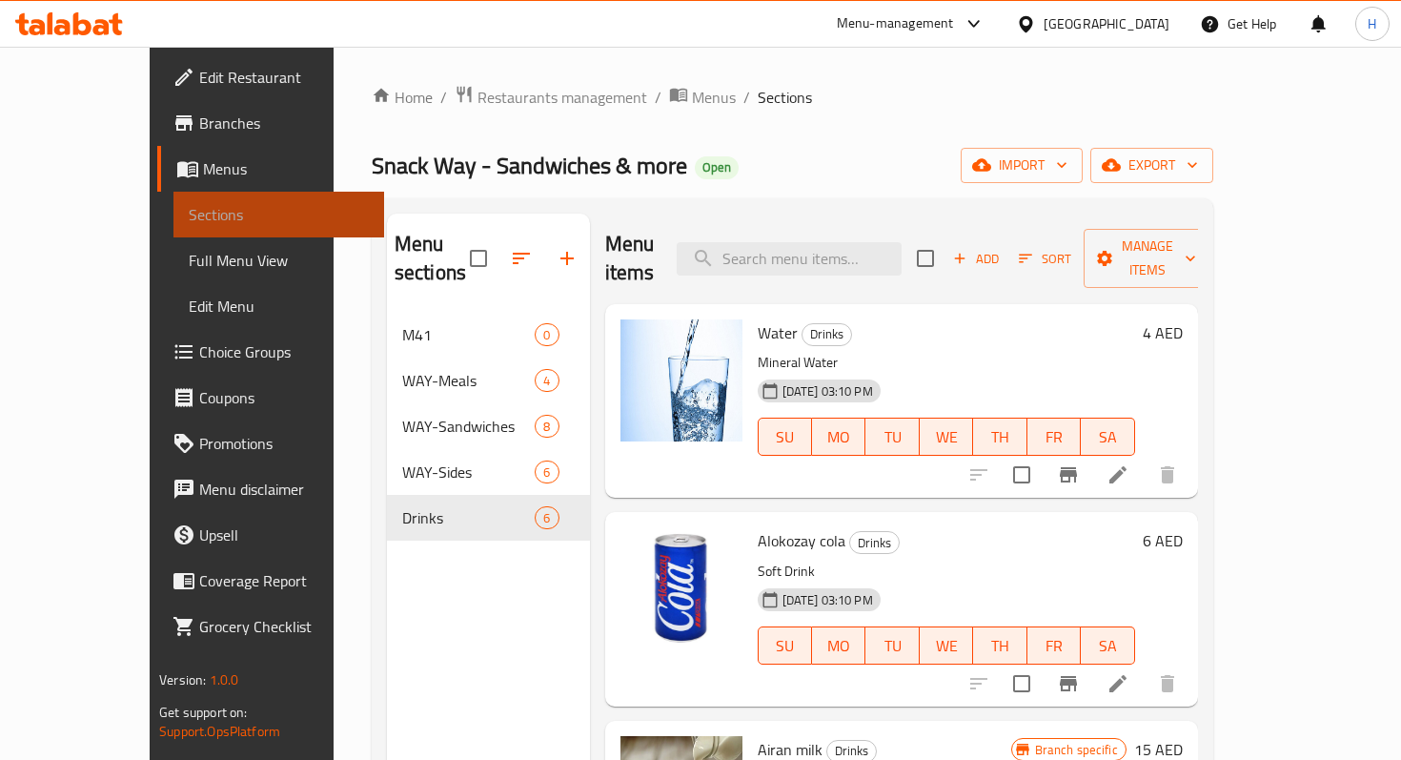
click at [189, 215] on span "Sections" at bounding box center [278, 214] width 179 height 23
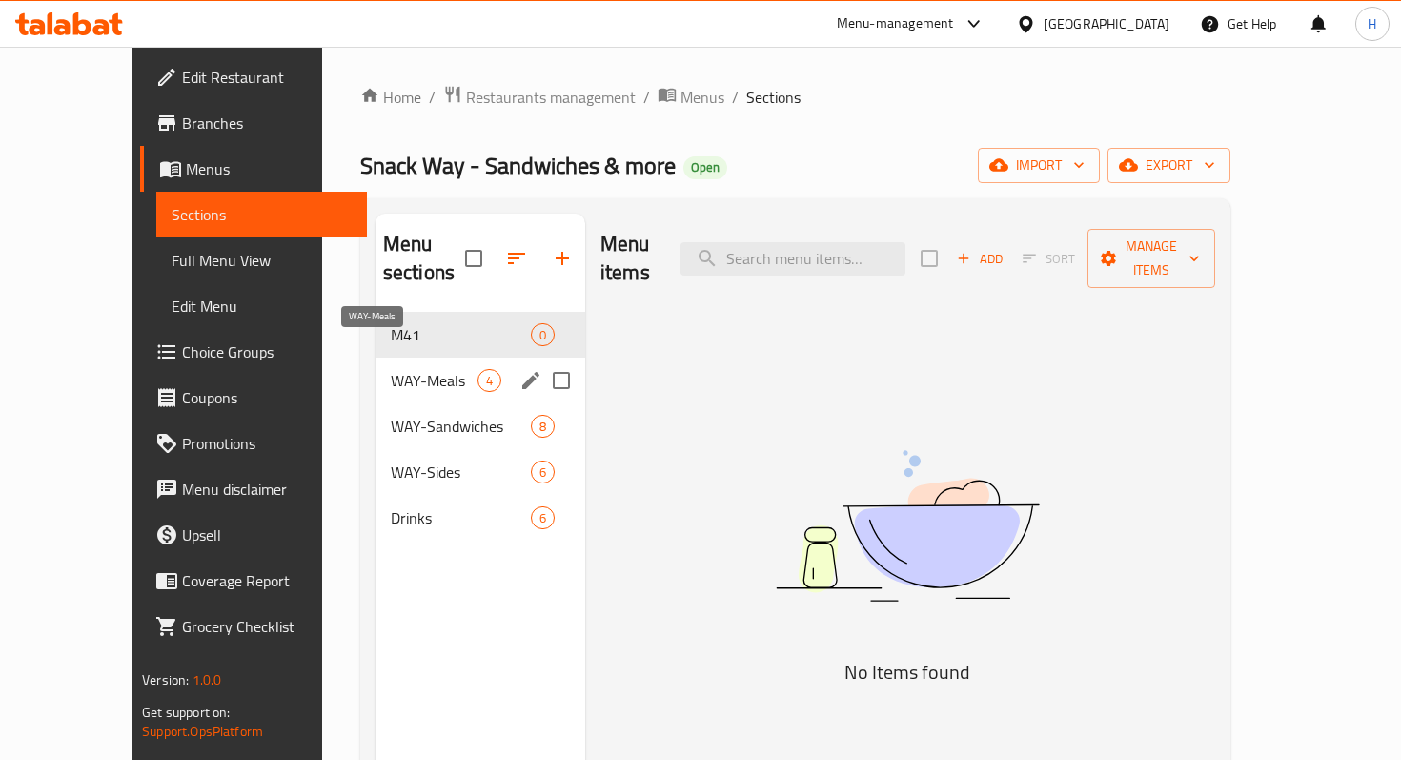
click at [391, 369] on span "WAY-Meals" at bounding box center [434, 380] width 87 height 23
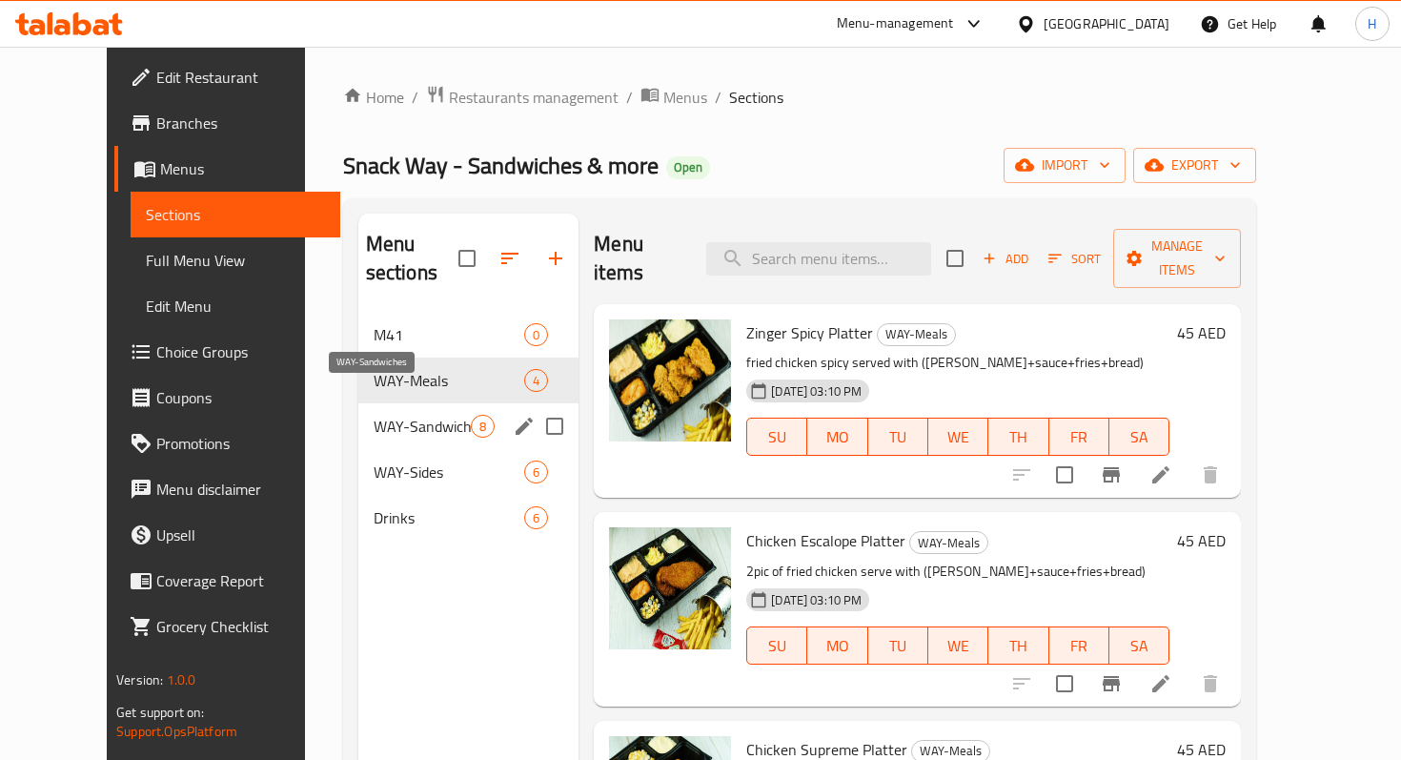
click at [382, 415] on span "WAY-Sandwiches" at bounding box center [422, 426] width 97 height 23
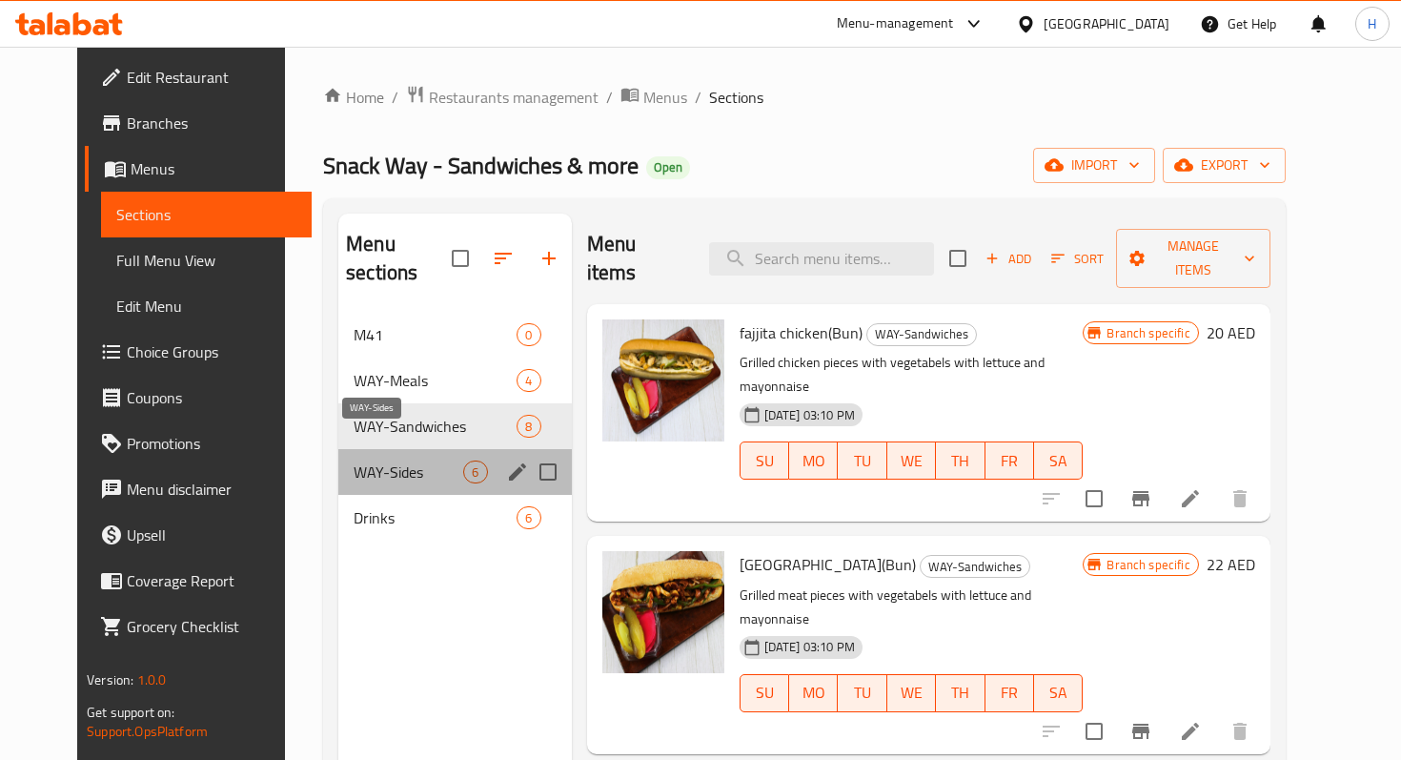
click at [378, 460] on span "WAY-Sides" at bounding box center [409, 471] width 110 height 23
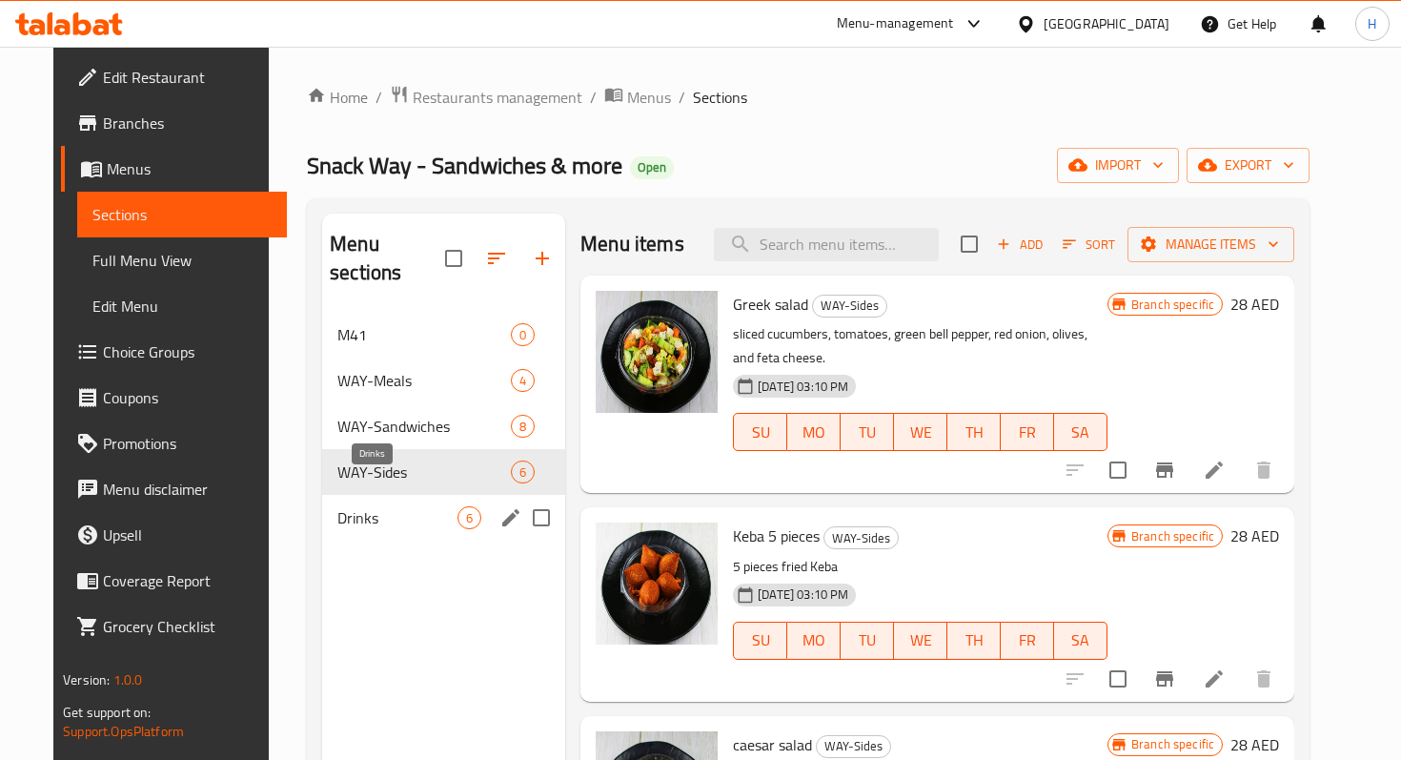
click at [375, 506] on span "Drinks" at bounding box center [397, 517] width 120 height 23
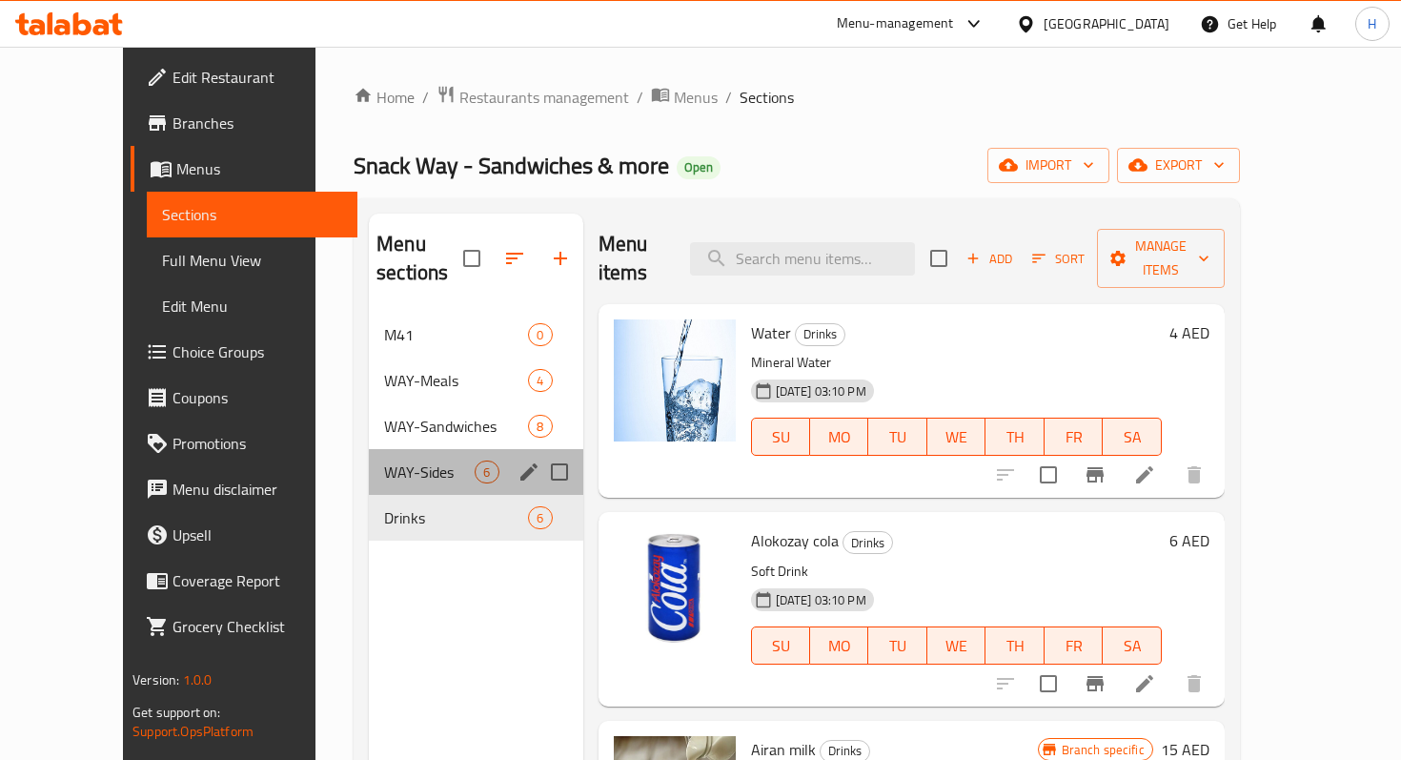
click at [369, 455] on div "WAY-Sides 6" at bounding box center [476, 472] width 214 height 46
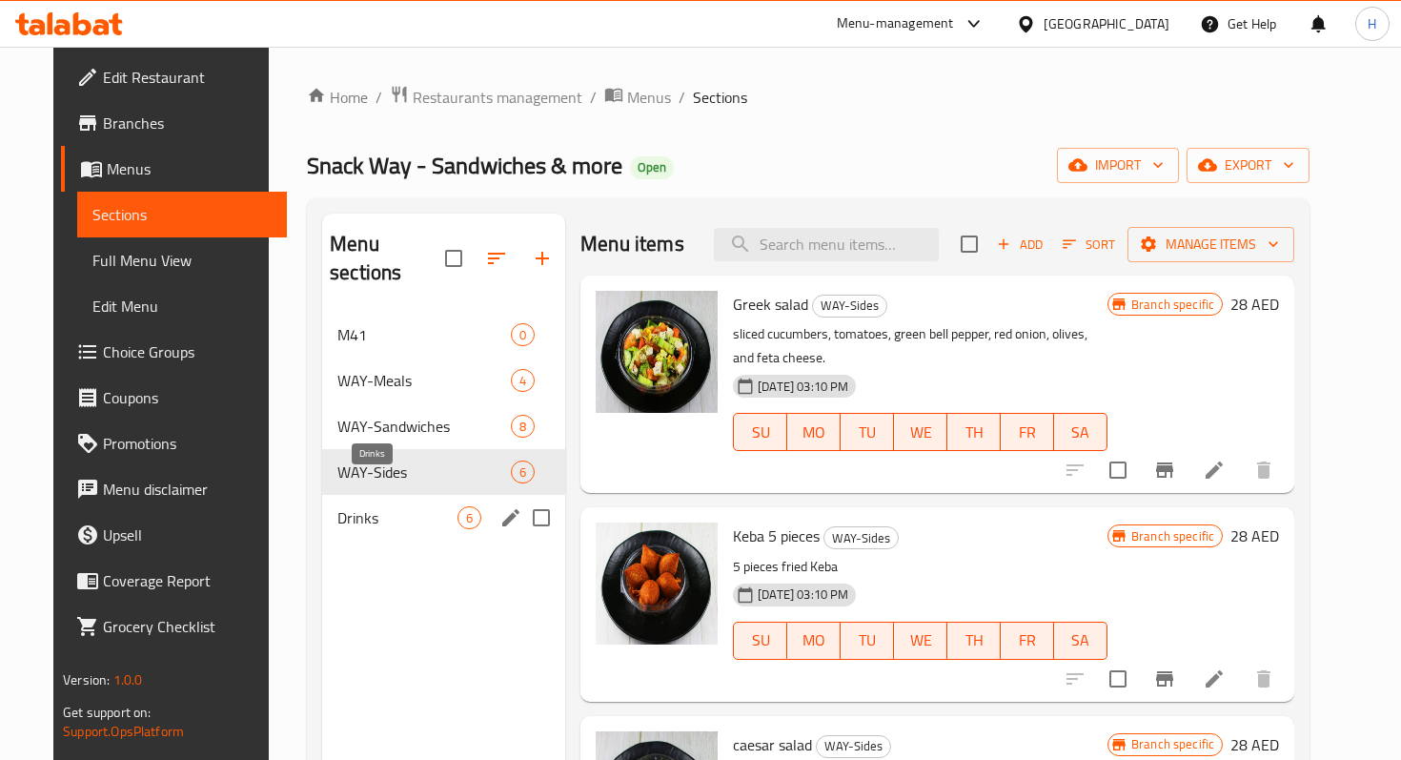
click at [373, 506] on span "Drinks" at bounding box center [397, 517] width 120 height 23
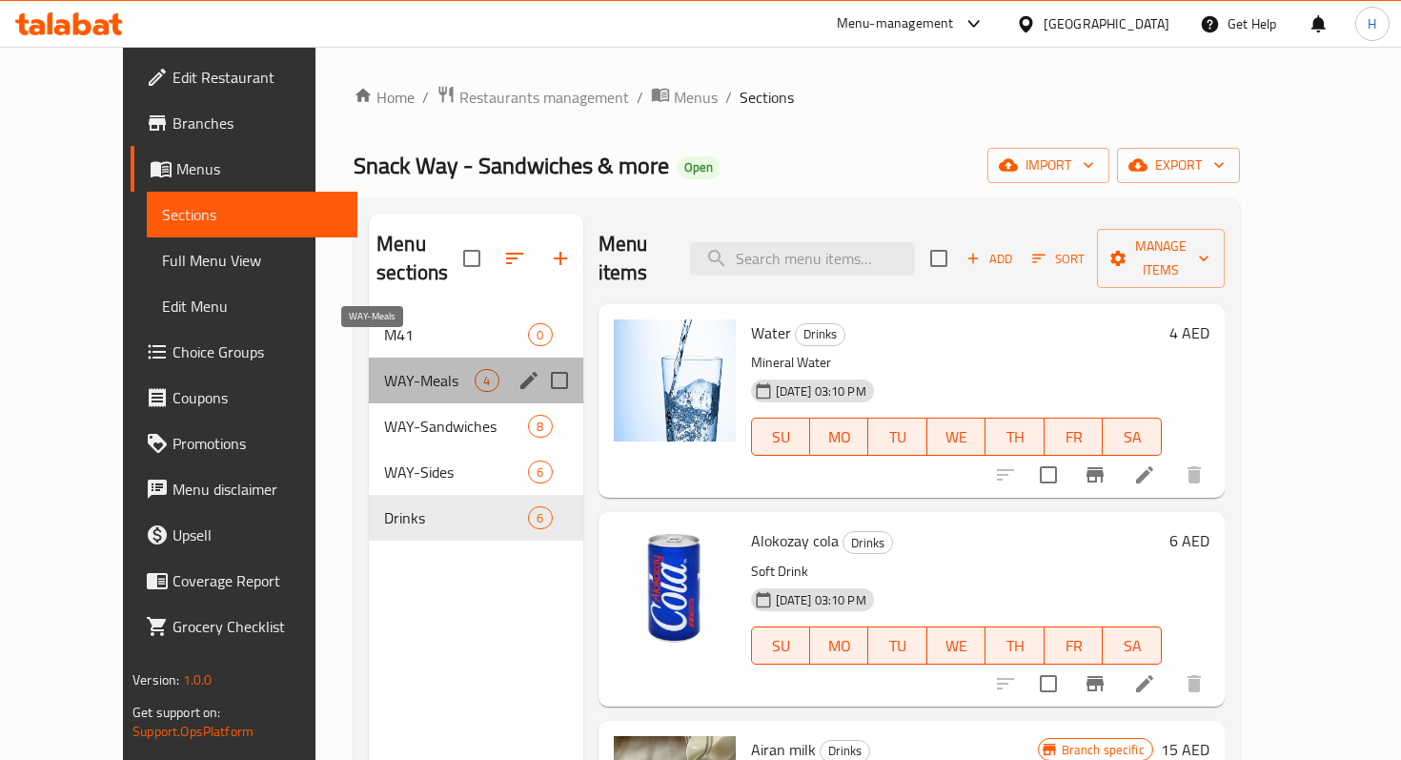
click at [384, 369] on span "WAY-Meals" at bounding box center [429, 380] width 91 height 23
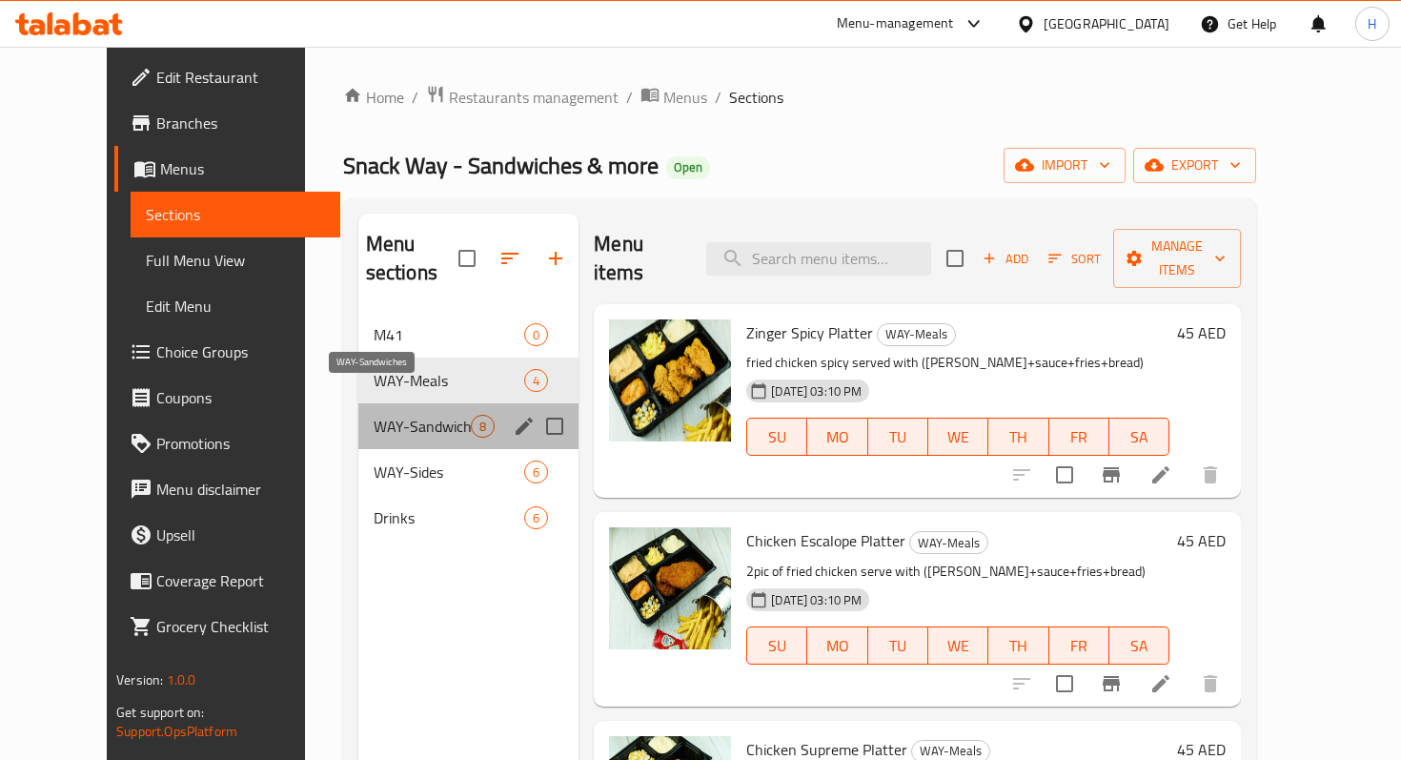
click at [388, 415] on span "WAY-Sandwiches" at bounding box center [422, 426] width 97 height 23
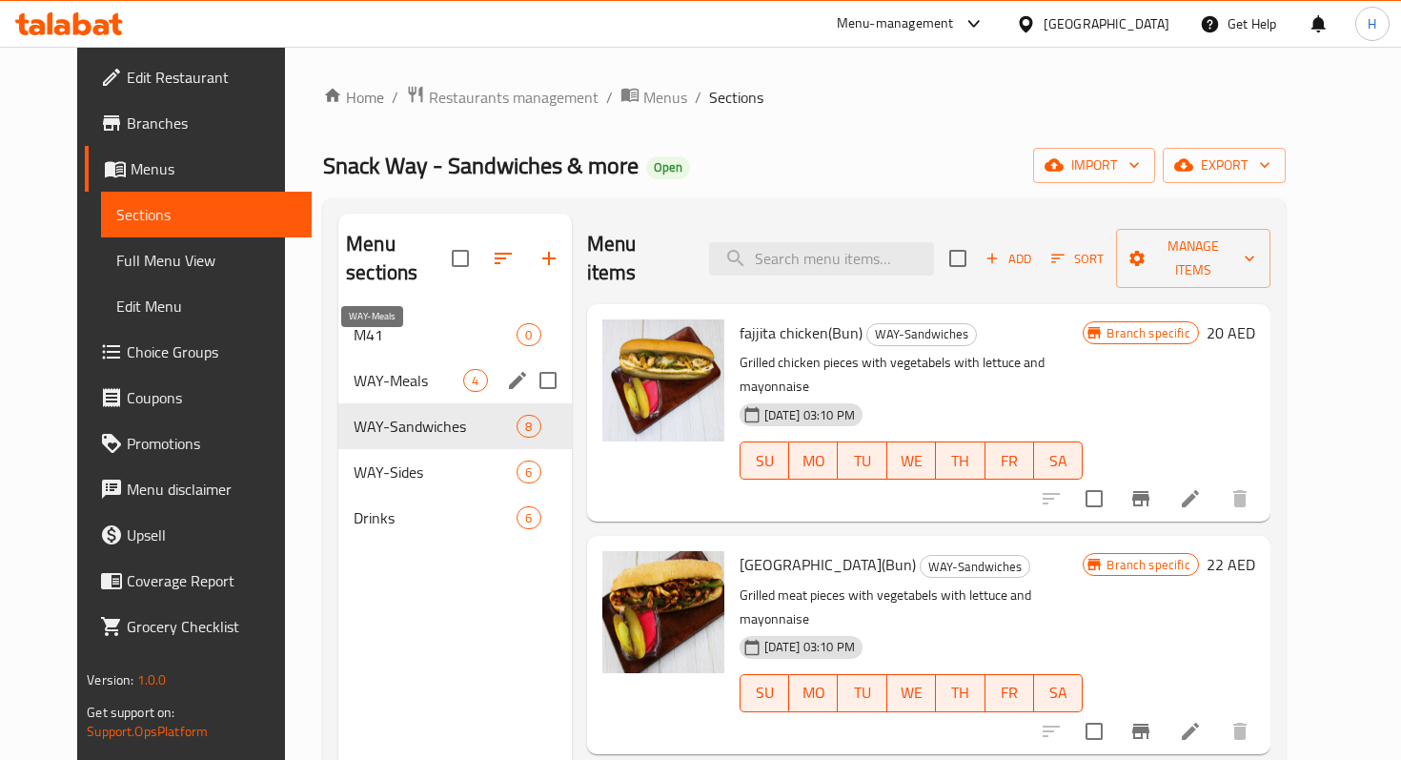
click at [395, 369] on span "WAY-Meals" at bounding box center [409, 380] width 110 height 23
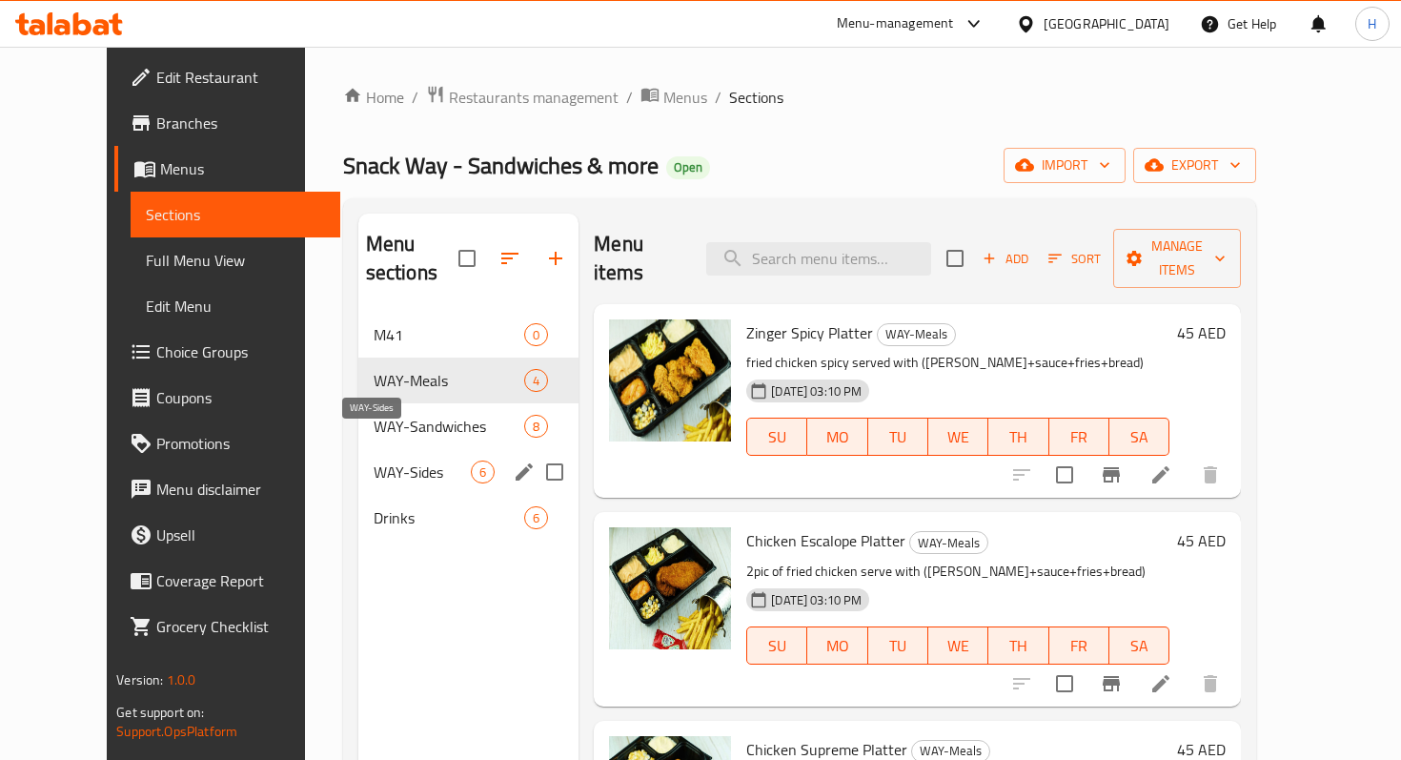
click at [396, 460] on span "WAY-Sides" at bounding box center [422, 471] width 97 height 23
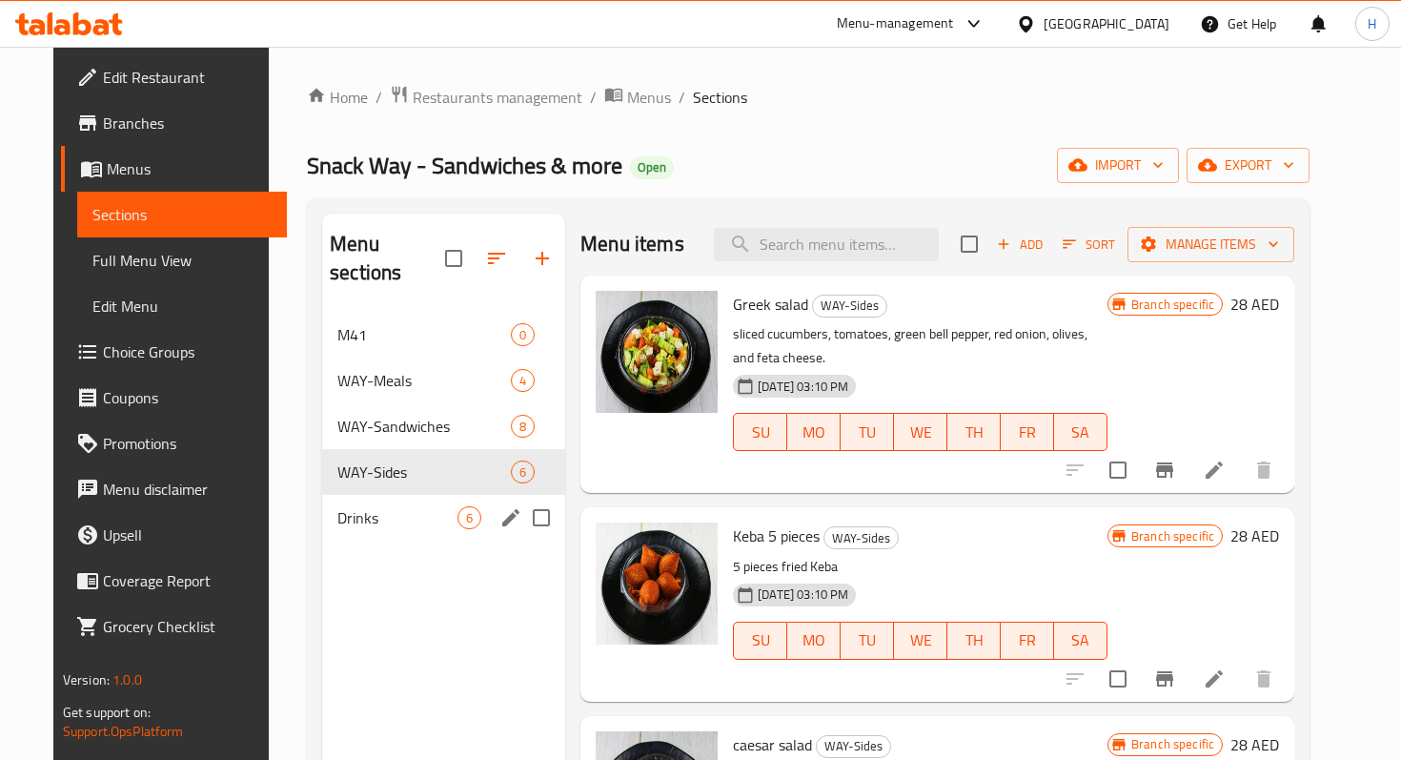
click at [377, 504] on div "Drinks 6" at bounding box center [443, 518] width 243 height 46
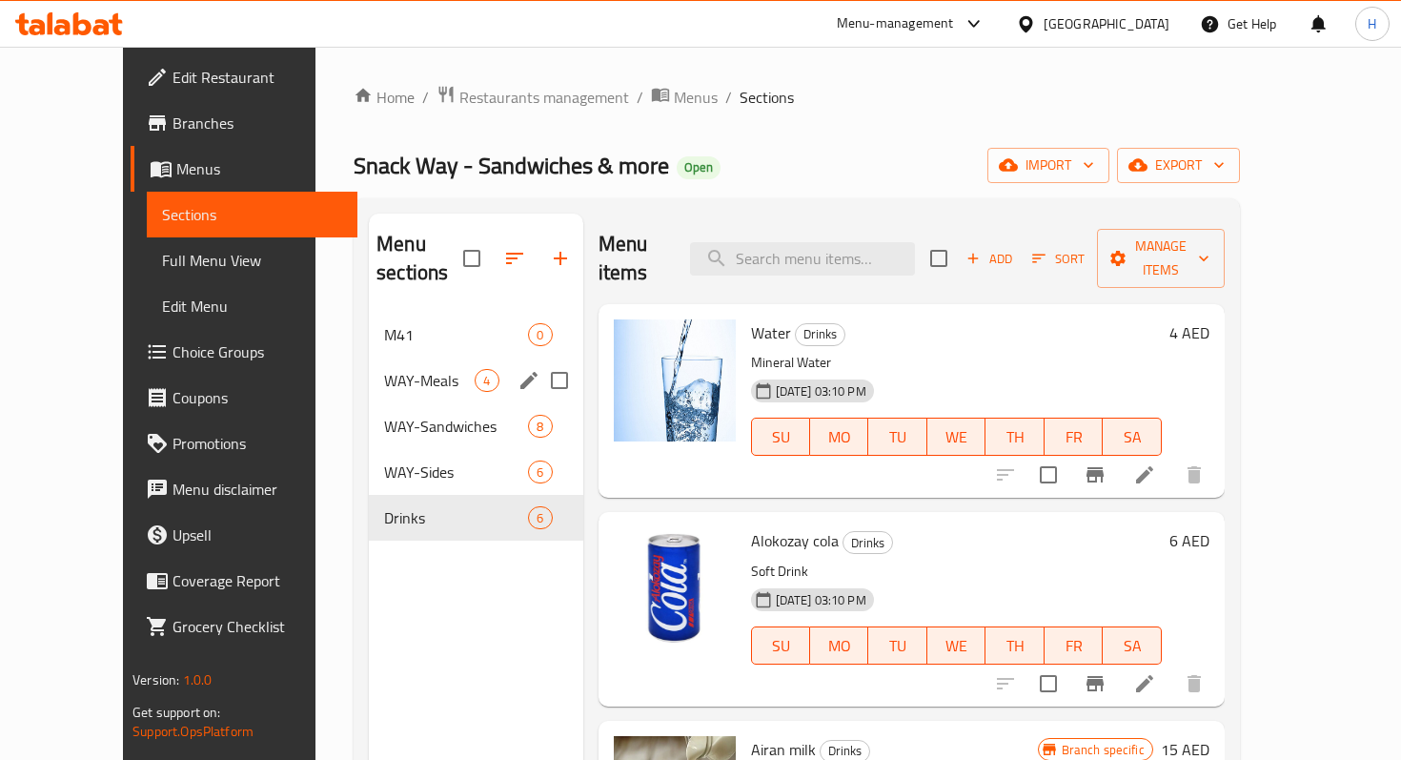
click at [383, 357] on div "WAY-Meals 4" at bounding box center [476, 380] width 214 height 46
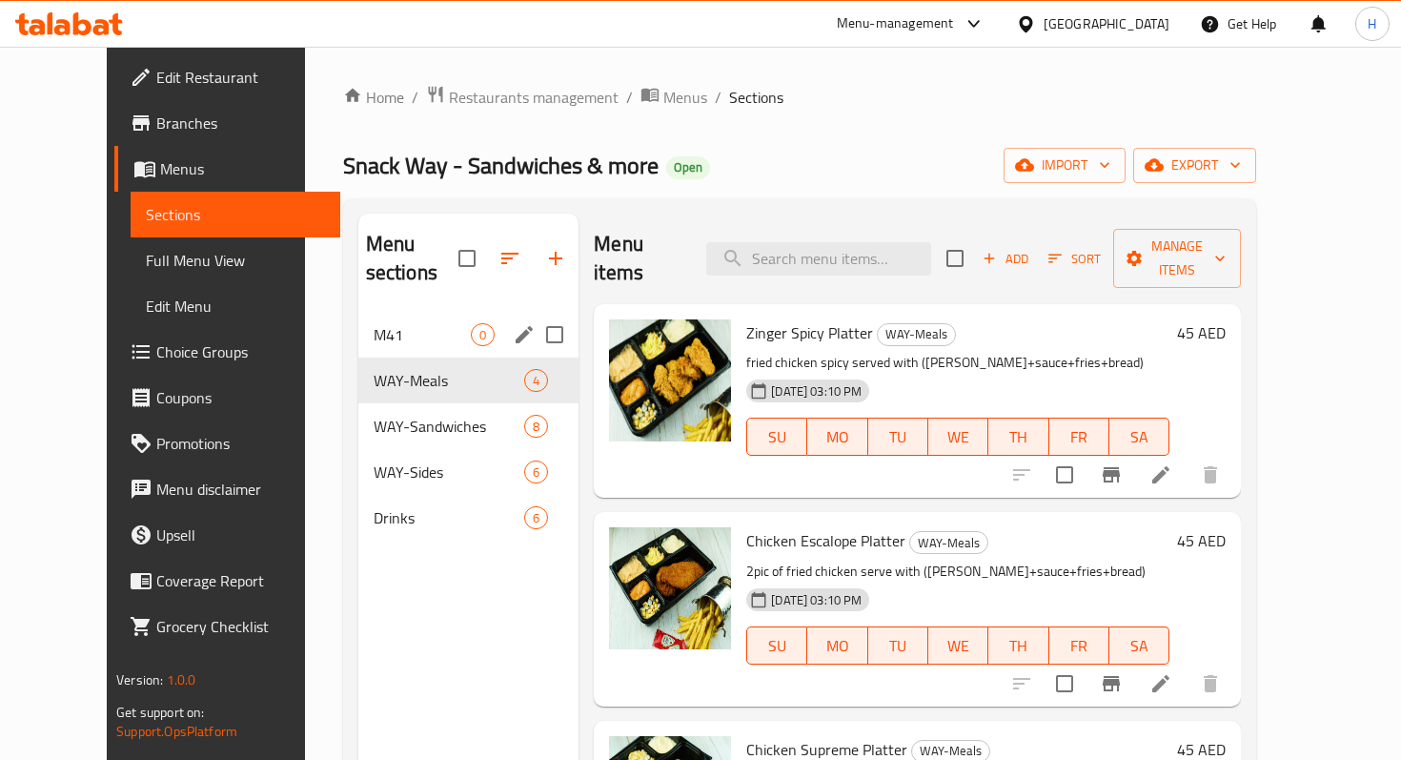
click at [373, 321] on div "M41 0" at bounding box center [468, 335] width 221 height 46
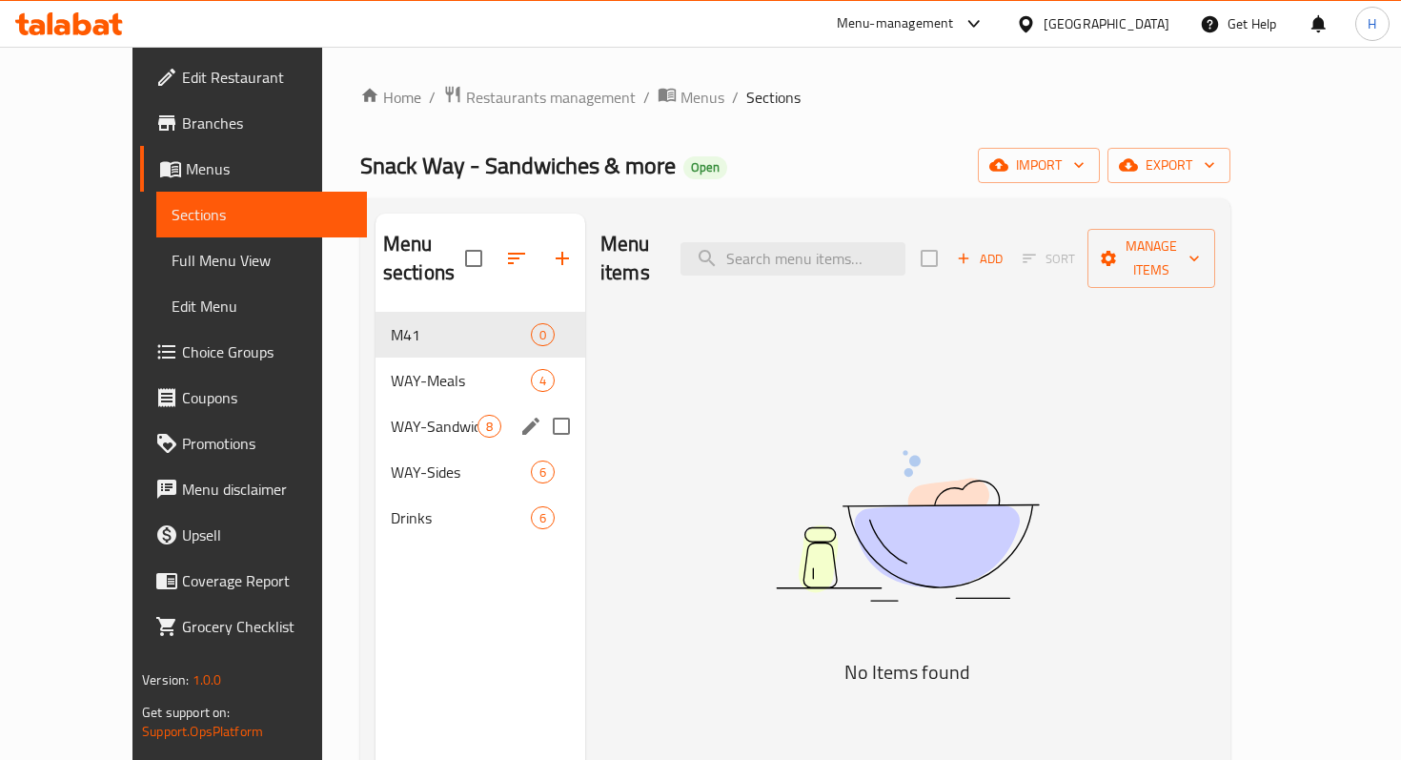
click at [381, 409] on div "WAY-Sandwiches 8" at bounding box center [481, 426] width 210 height 46
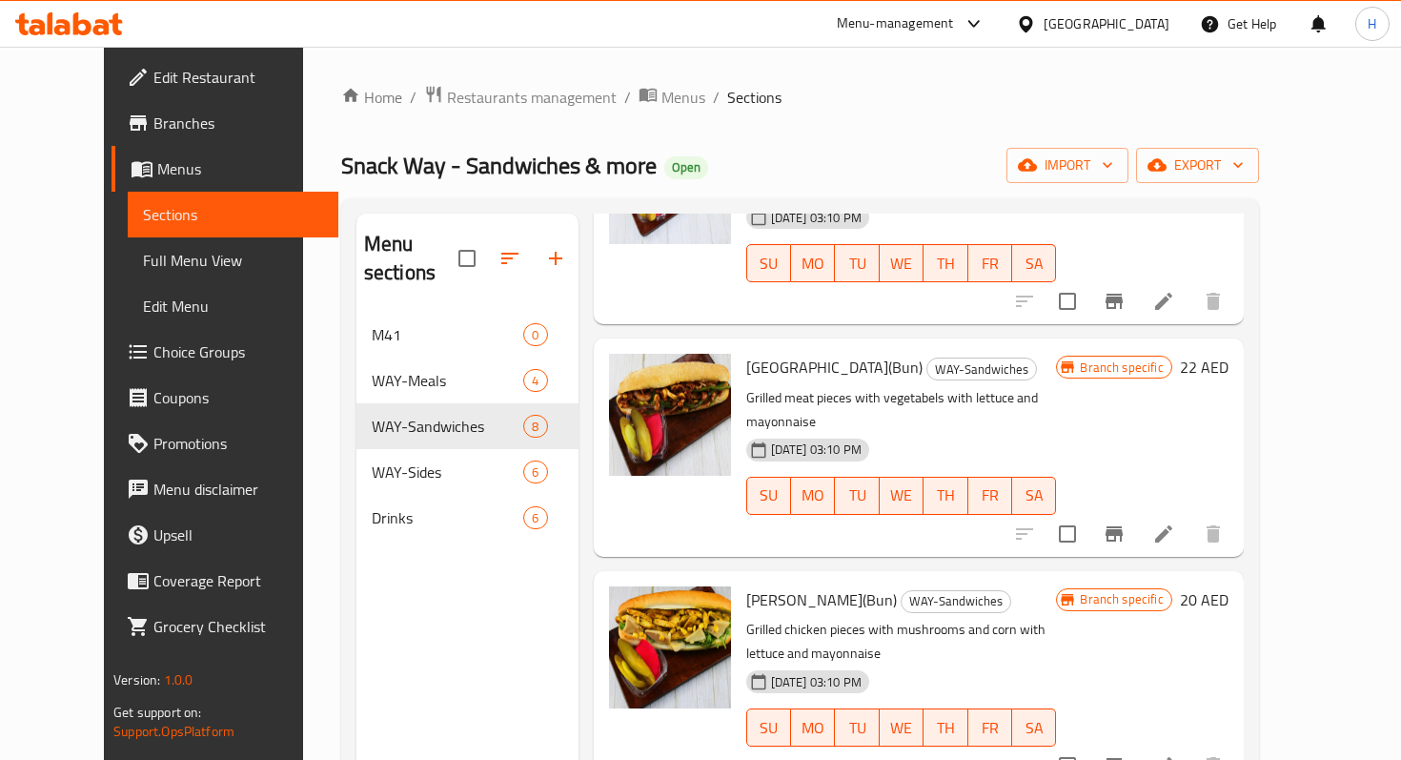
scroll to position [977, 0]
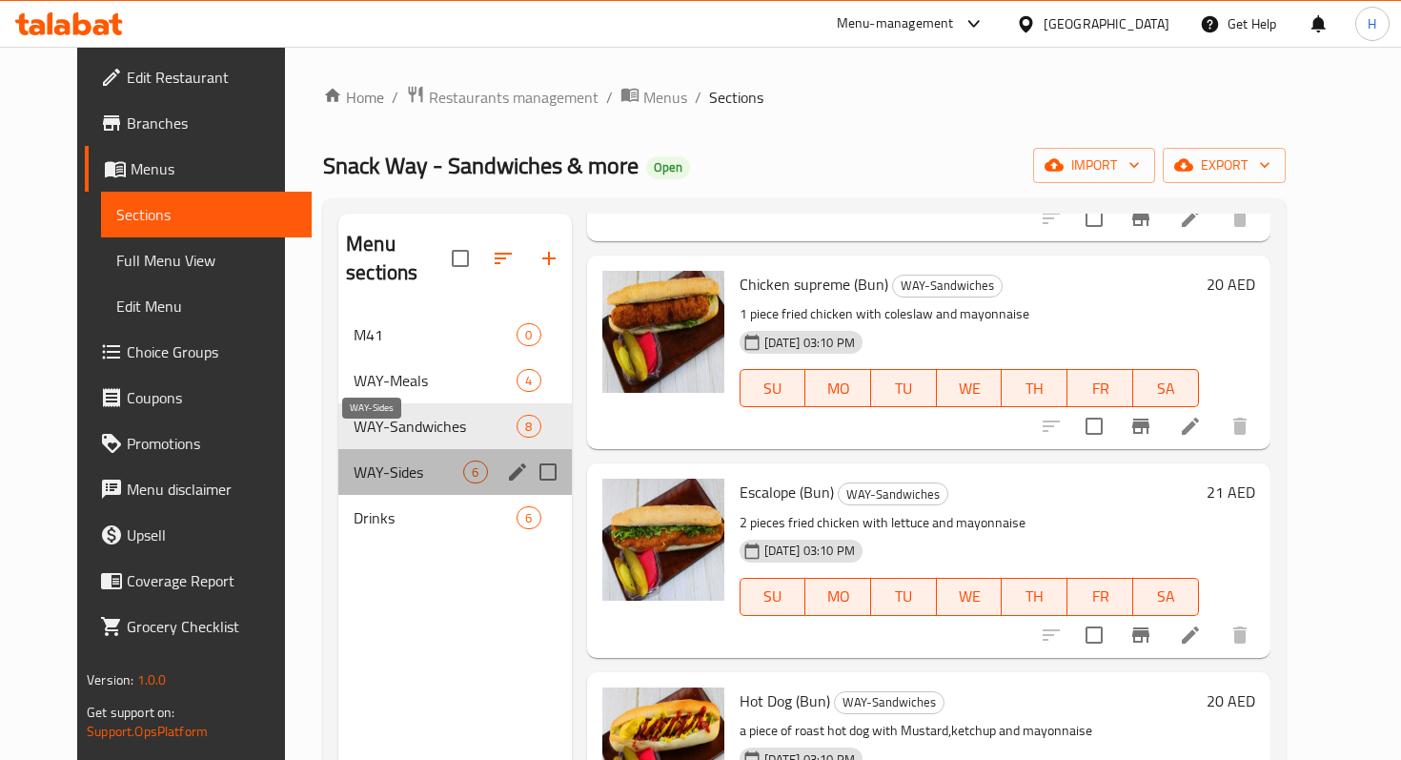
click at [375, 460] on span "WAY-Sides" at bounding box center [409, 471] width 110 height 23
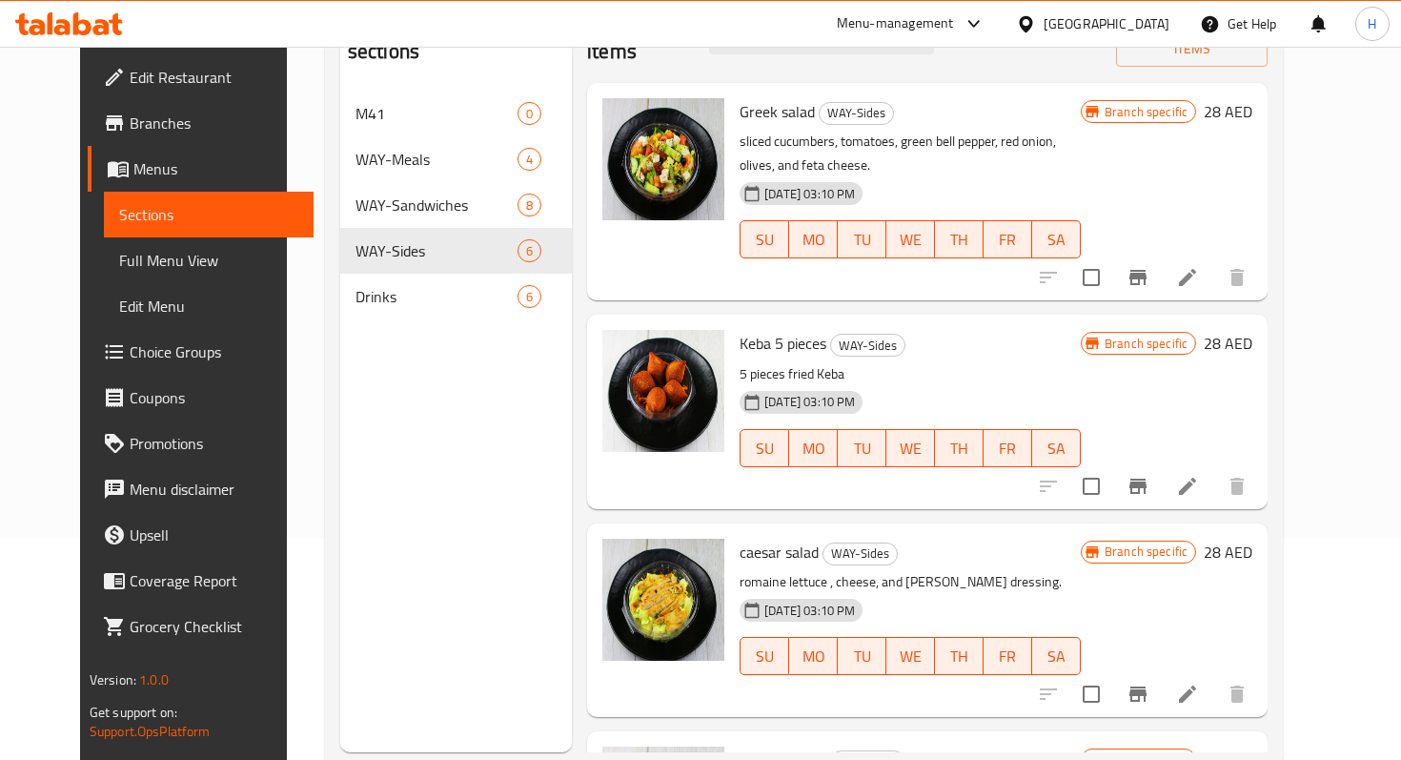
scroll to position [242, 0]
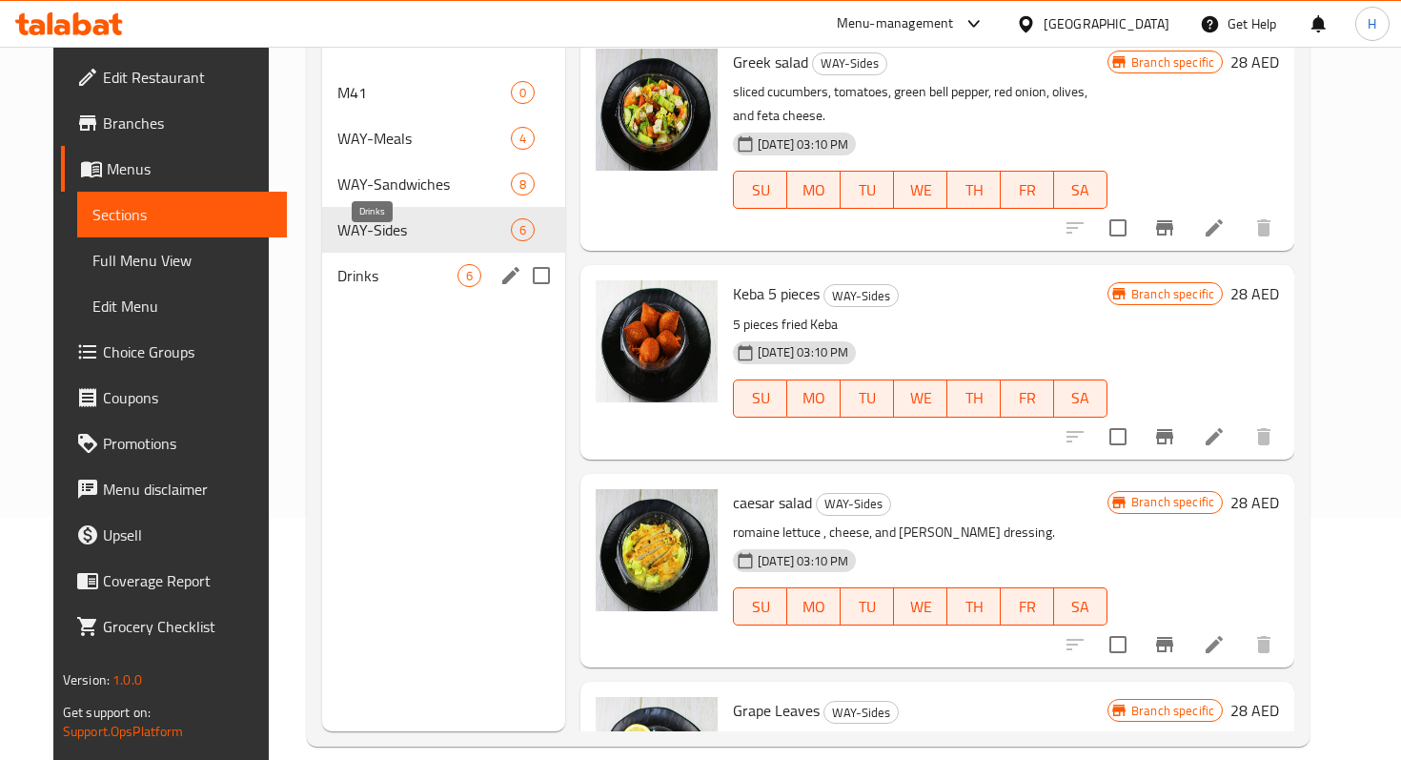
click at [386, 264] on span "Drinks" at bounding box center [397, 275] width 120 height 23
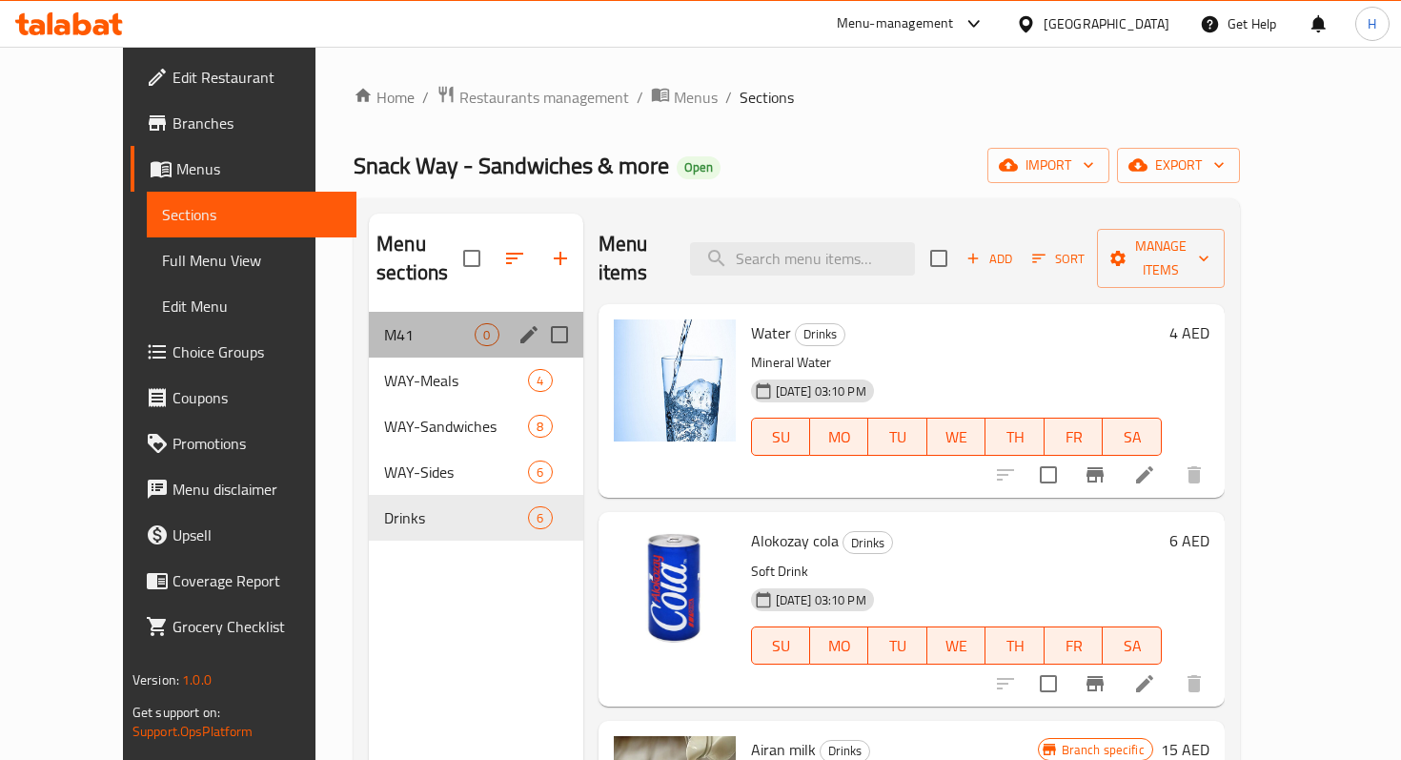
click at [369, 318] on div "M41 0" at bounding box center [476, 335] width 214 height 46
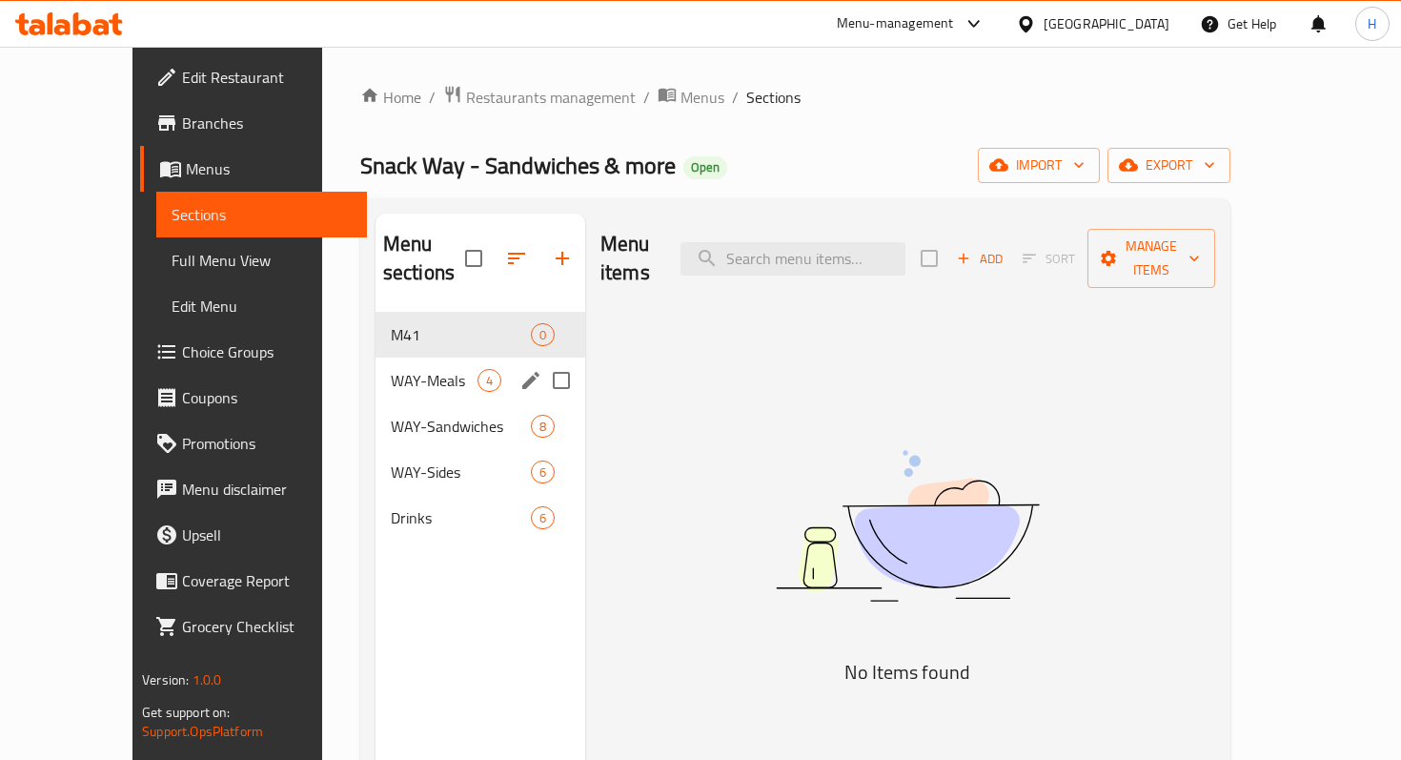
click at [479, 372] on span "4" at bounding box center [490, 381] width 22 height 18
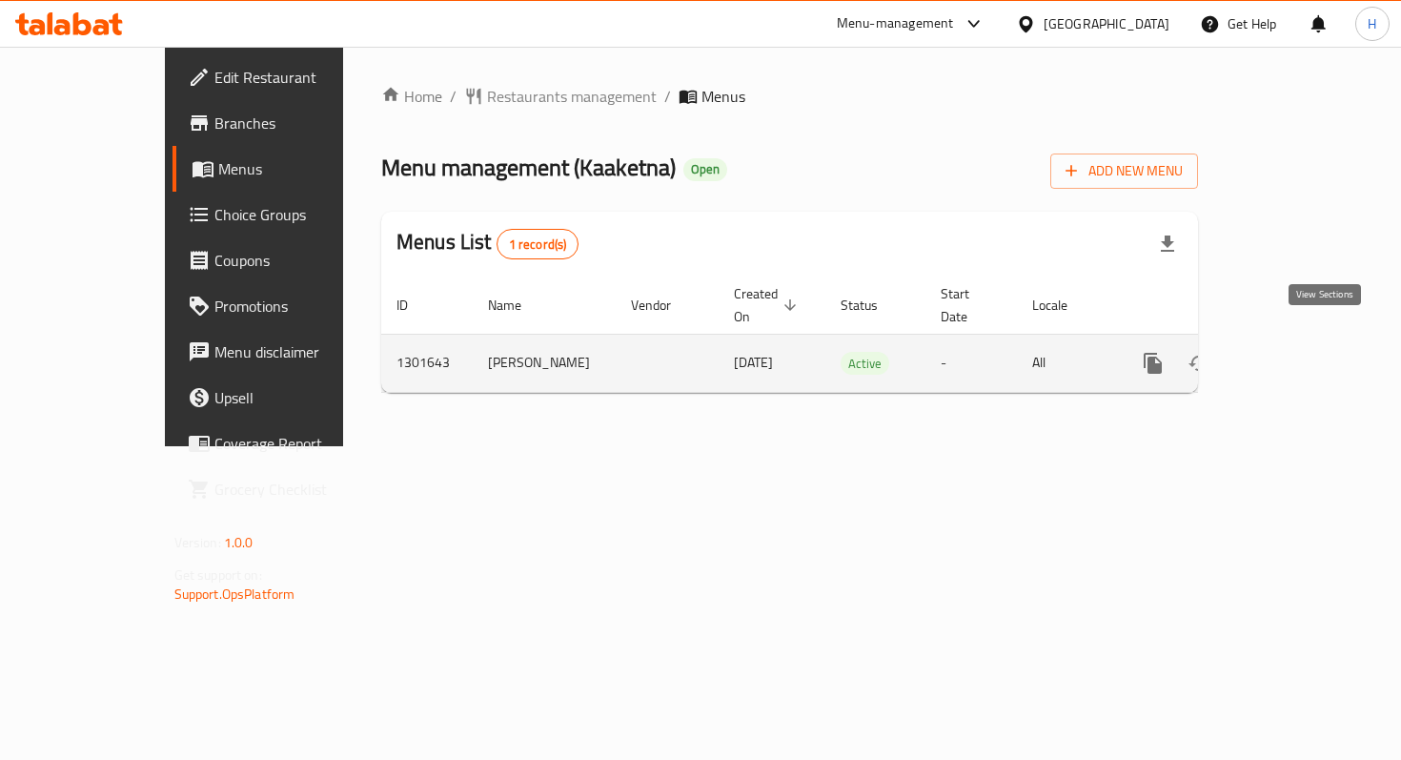
click at [1302, 352] on icon "enhanced table" at bounding box center [1290, 363] width 23 height 23
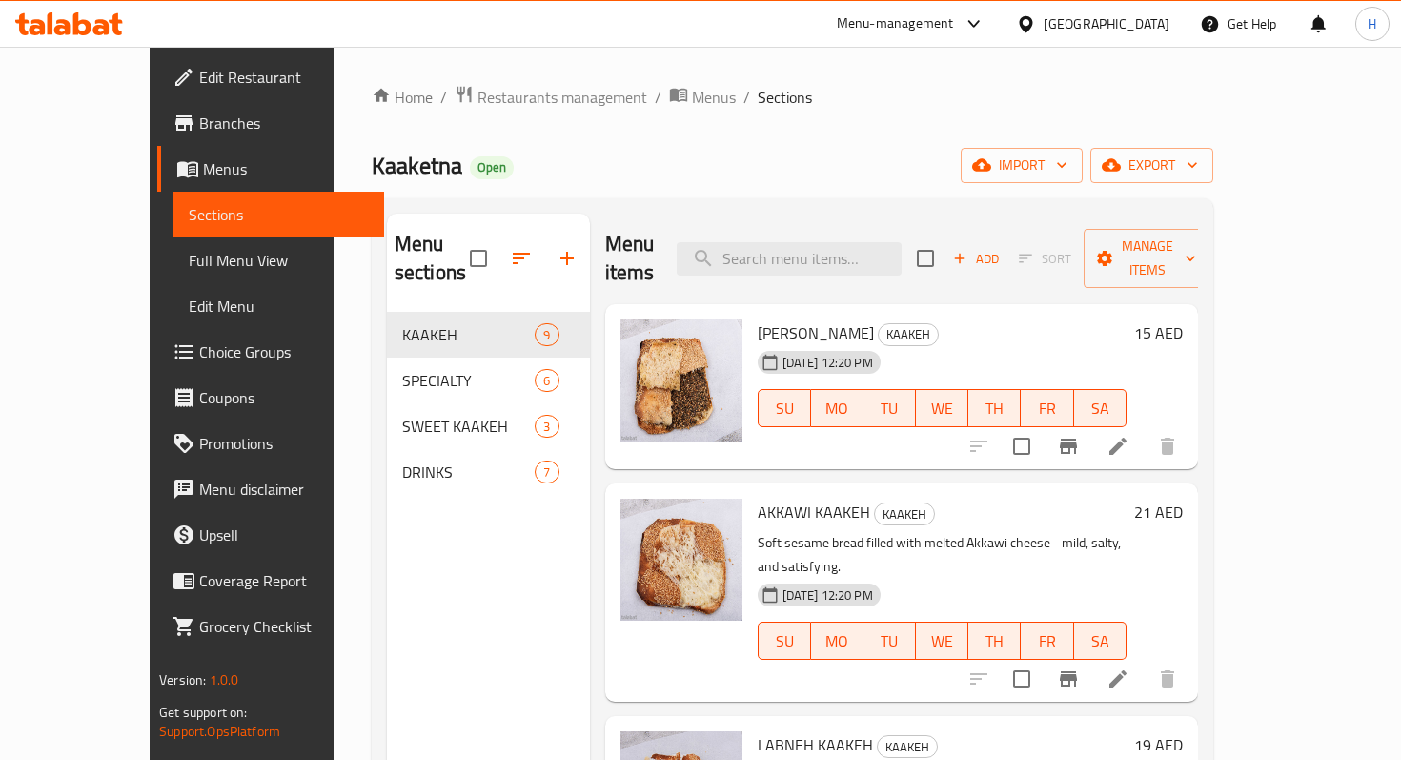
click at [173, 227] on link "Sections" at bounding box center [278, 215] width 210 height 46
click at [692, 96] on span "Menus" at bounding box center [714, 97] width 44 height 23
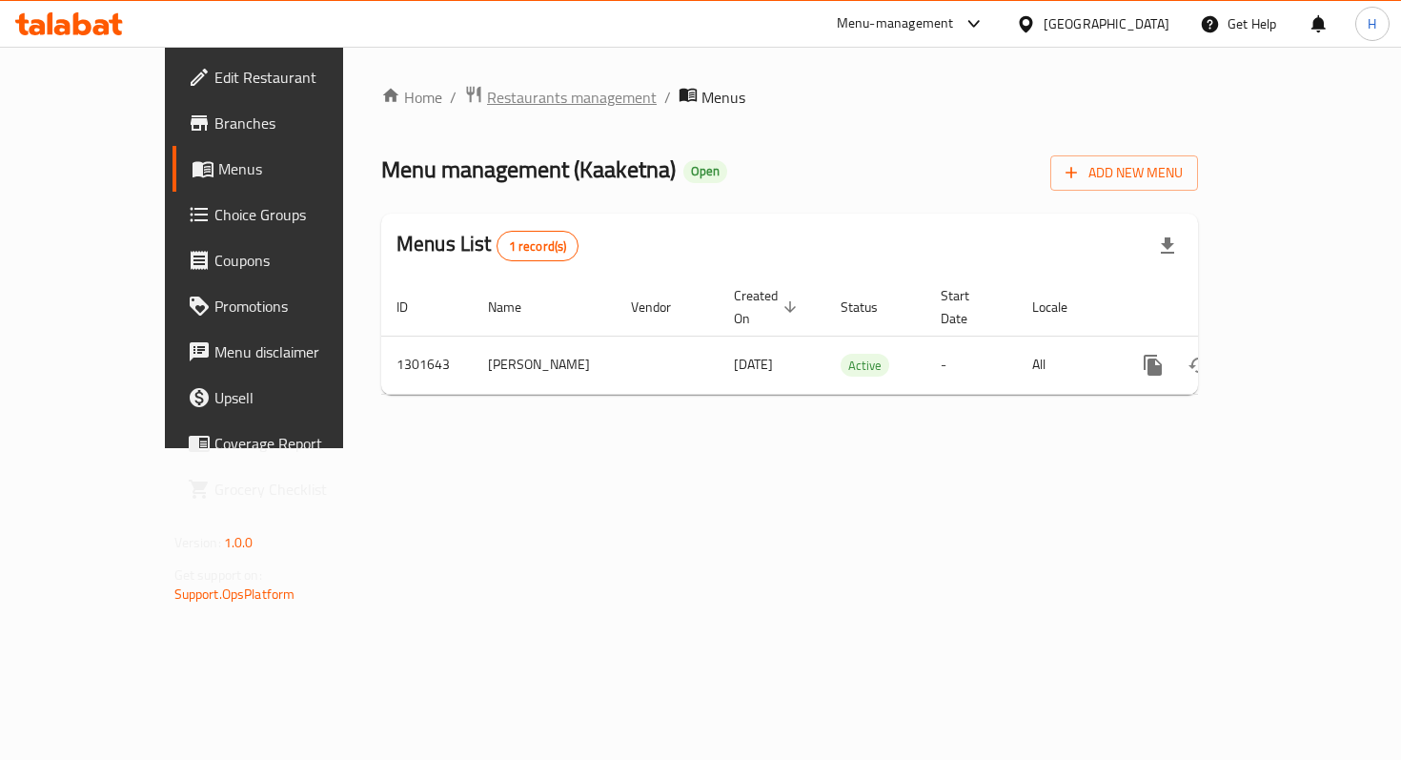
click at [490, 93] on span "Restaurants management" at bounding box center [572, 97] width 170 height 23
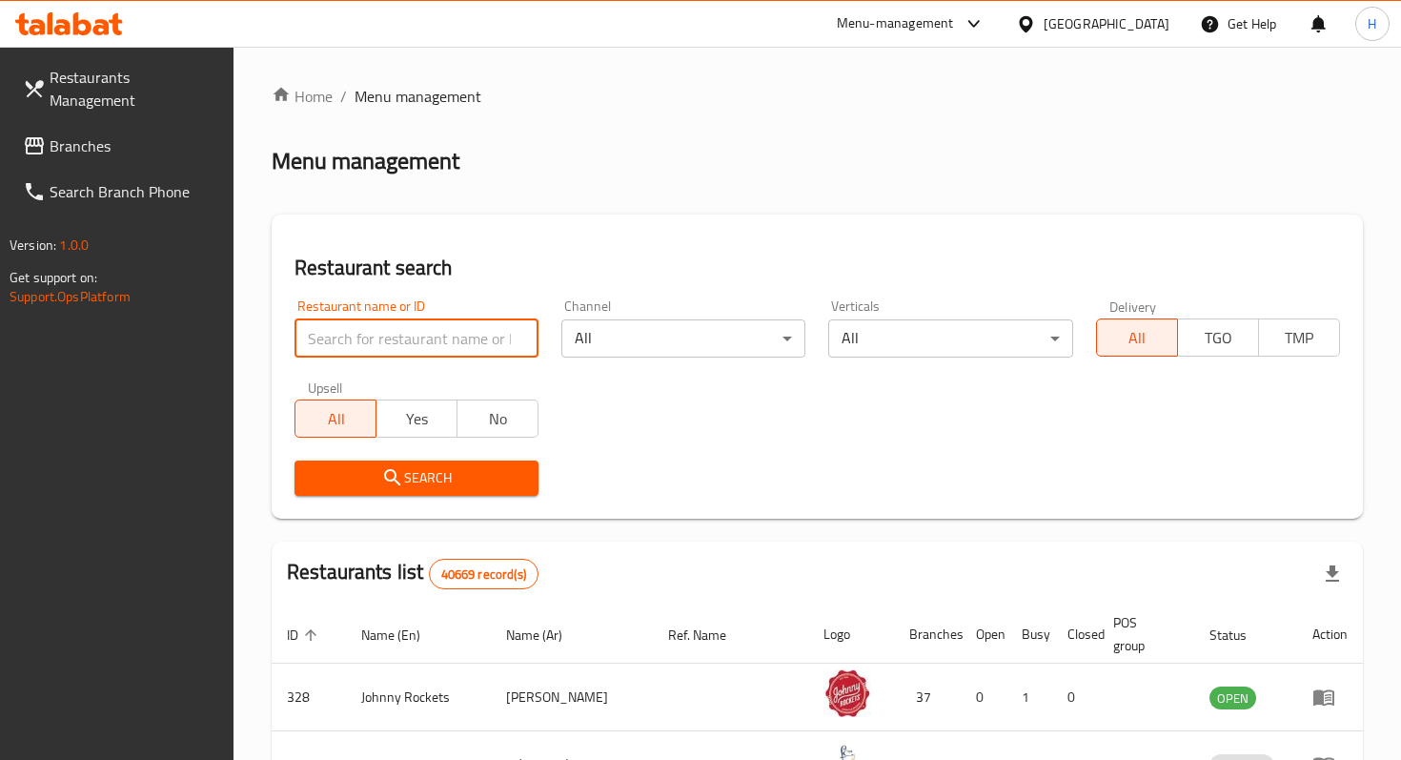
click at [383, 329] on input "search" at bounding box center [417, 338] width 244 height 38
type input "kaaketna"
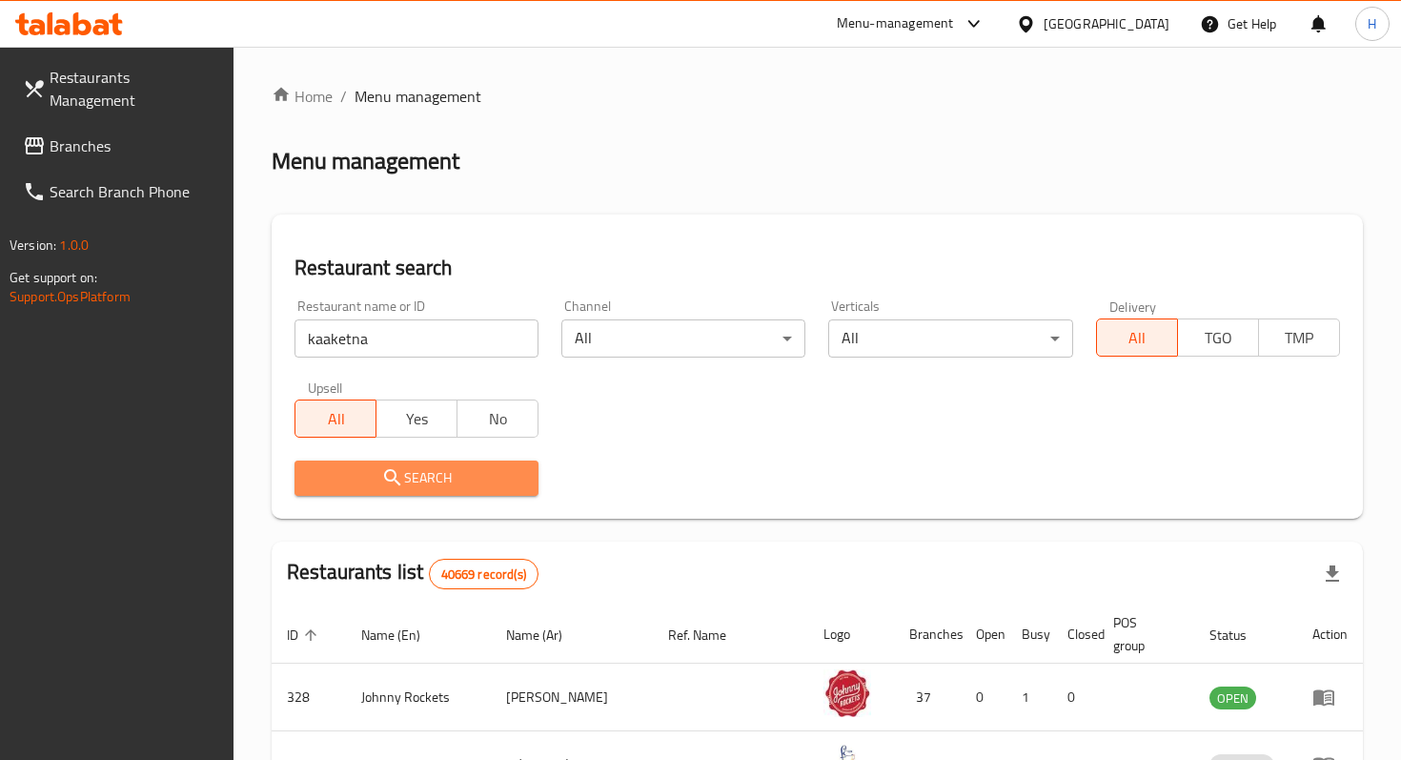
click at [380, 476] on span "Search" at bounding box center [417, 478] width 214 height 24
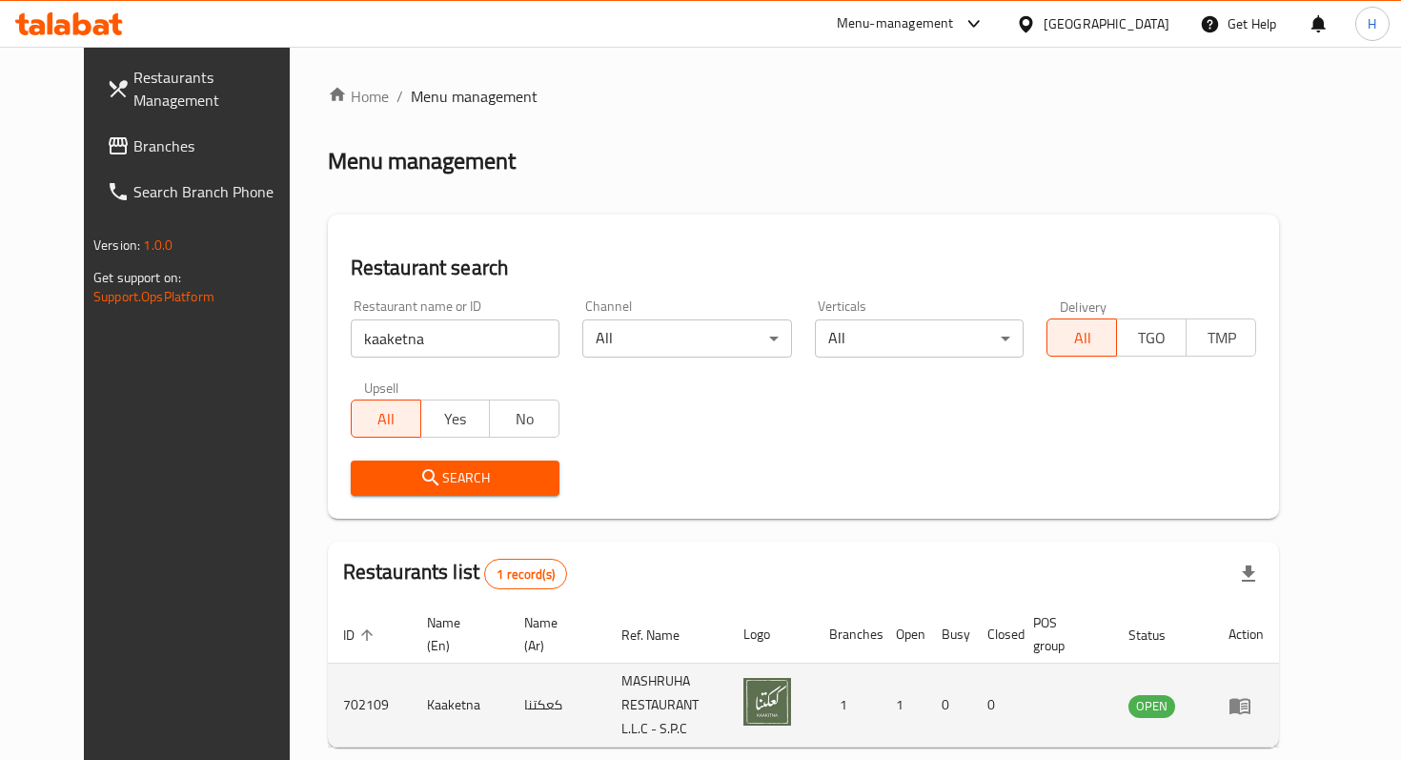
scroll to position [75, 0]
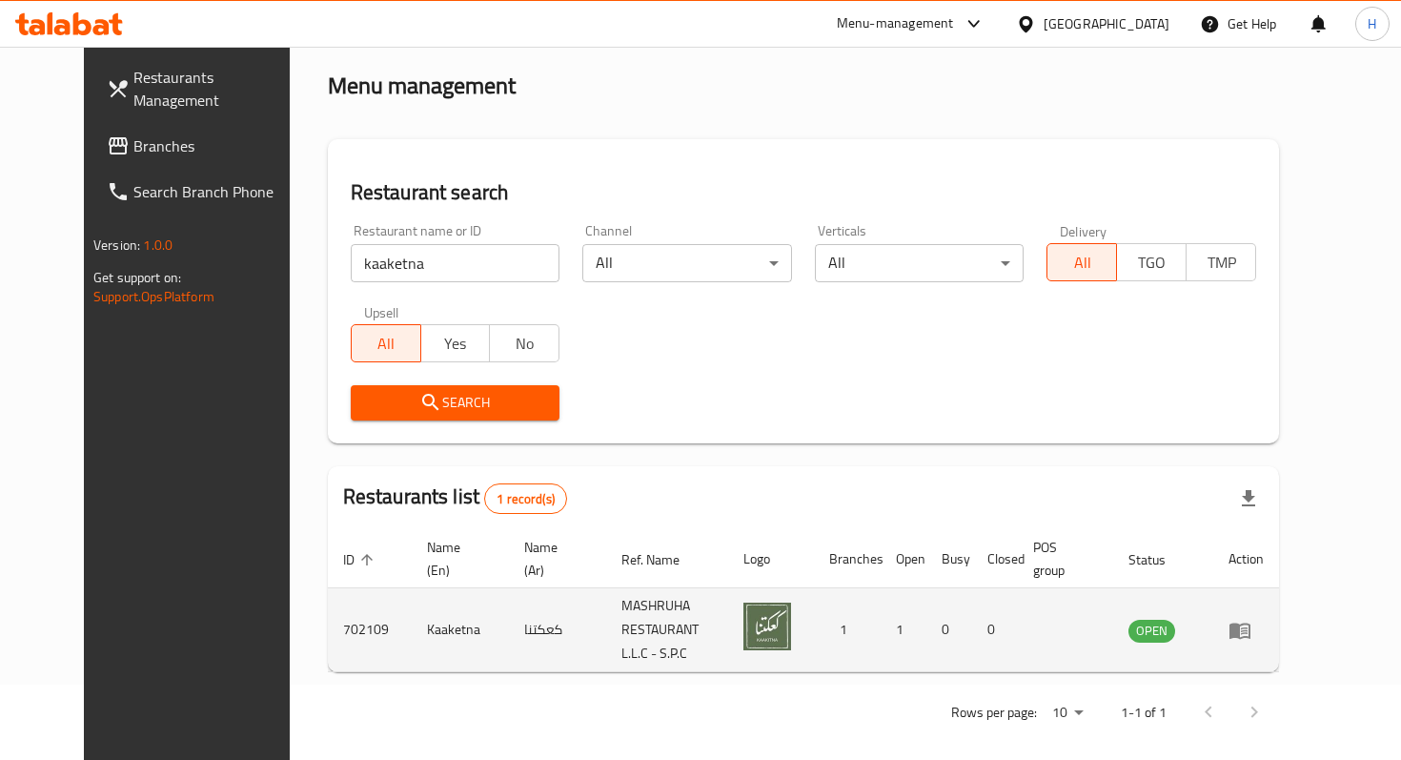
click at [927, 616] on td "1" at bounding box center [904, 630] width 46 height 84
click at [1252, 630] on icon "enhanced table" at bounding box center [1240, 630] width 23 height 23
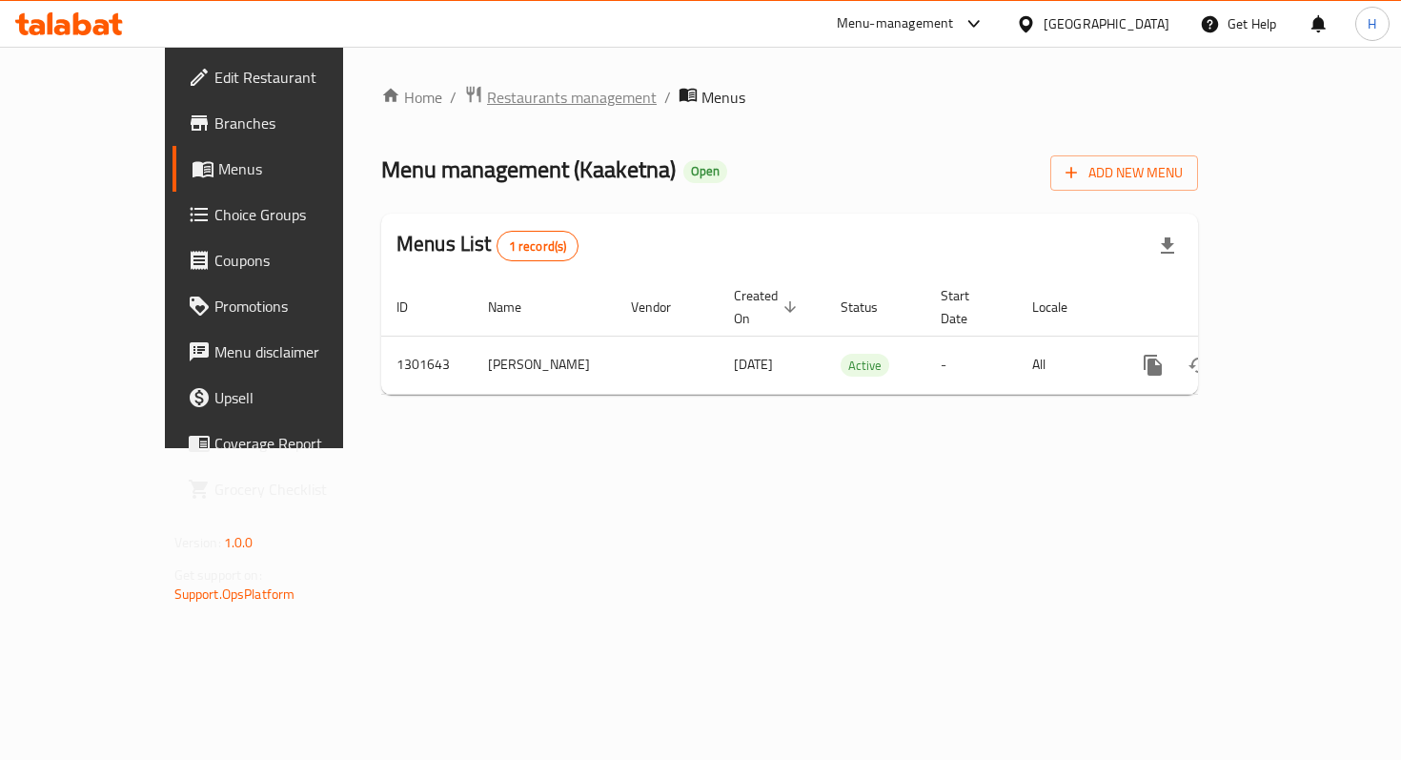
click at [487, 94] on span "Restaurants management" at bounding box center [572, 97] width 170 height 23
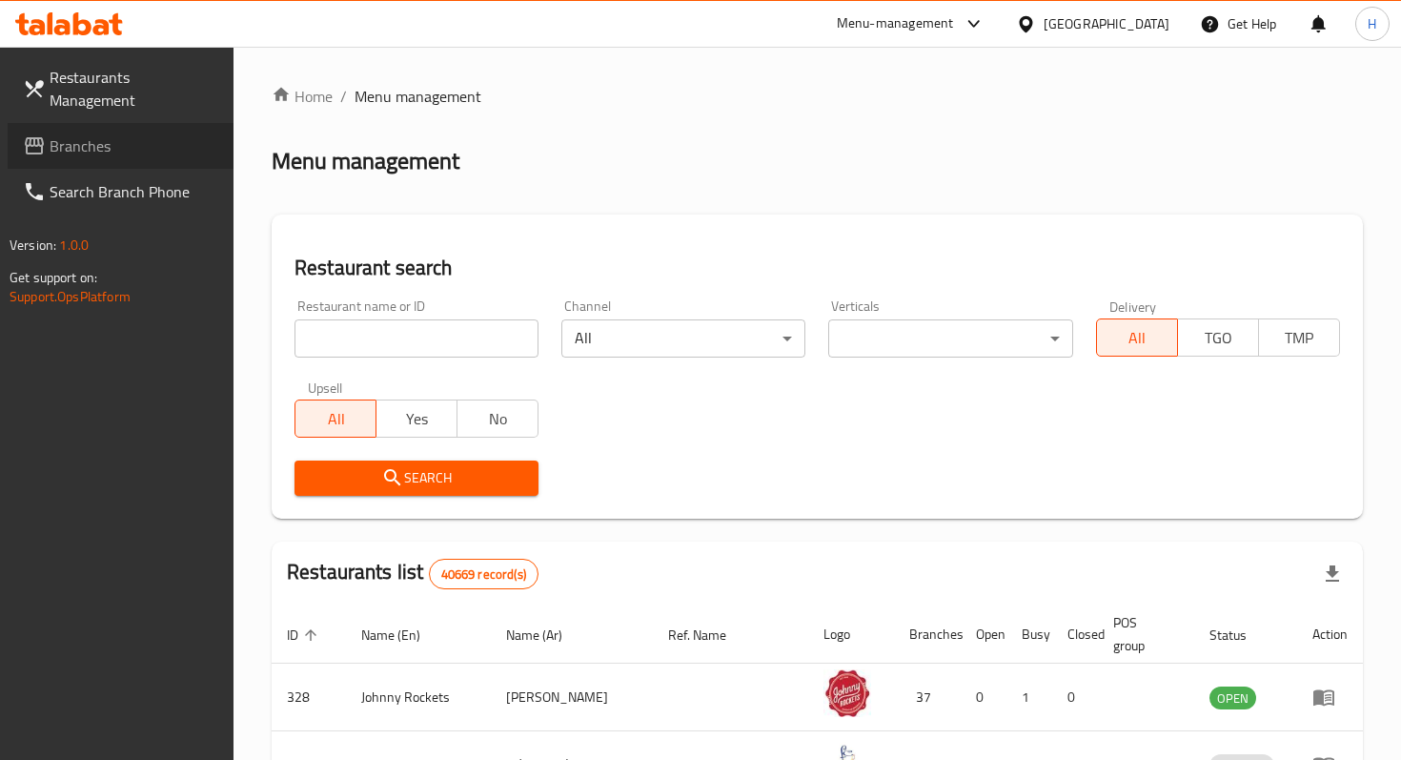
click at [144, 134] on span "Branches" at bounding box center [134, 145] width 169 height 23
